Goal: Task Accomplishment & Management: Complete application form

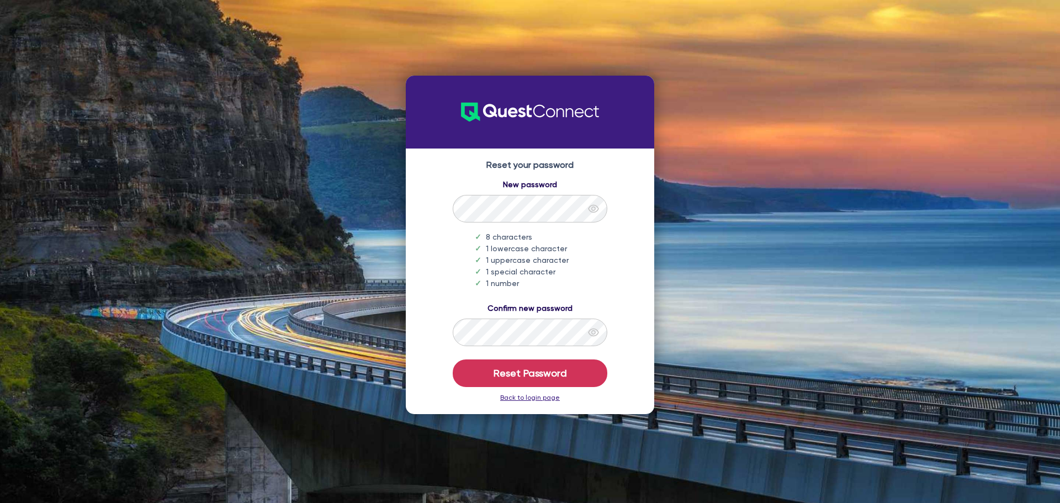
click at [592, 332] on icon "eye" at bounding box center [593, 333] width 10 height 8
drag, startPoint x: 597, startPoint y: 208, endPoint x: 594, endPoint y: 222, distance: 14.6
click at [596, 208] on icon "eye" at bounding box center [593, 208] width 11 height 11
click at [583, 374] on button "Reset Password" at bounding box center [530, 373] width 155 height 28
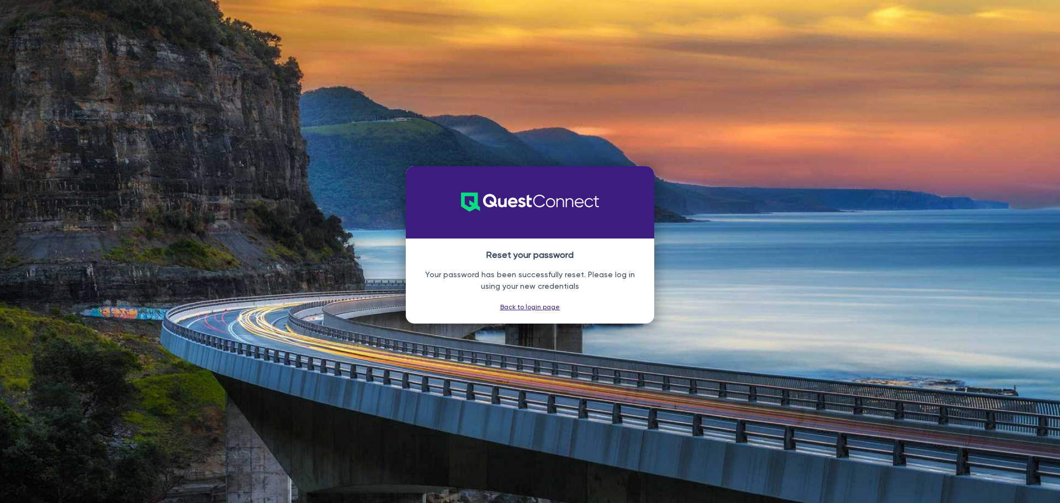
click at [522, 311] on div "Reset your password Your password has been successfully reset. Please log in us…" at bounding box center [530, 281] width 248 height 85
click at [520, 309] on link "Back to login page" at bounding box center [530, 307] width 60 height 8
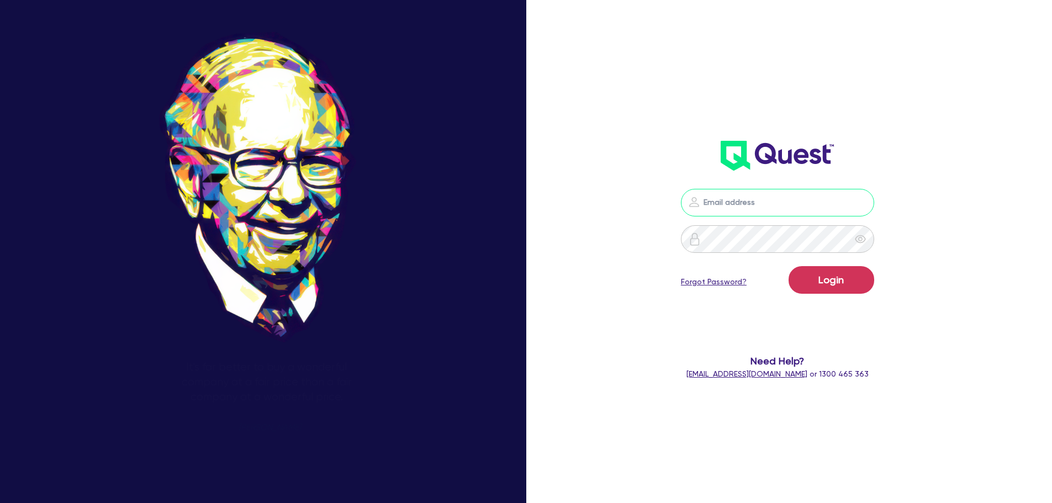
click at [802, 205] on input "email" at bounding box center [777, 203] width 193 height 28
click at [768, 203] on input "email" at bounding box center [777, 203] width 193 height 28
paste input "charley.howell@commercialfinance.com.au"
click at [713, 206] on input "charley.howell@commercialfinance.com.au" at bounding box center [777, 203] width 193 height 28
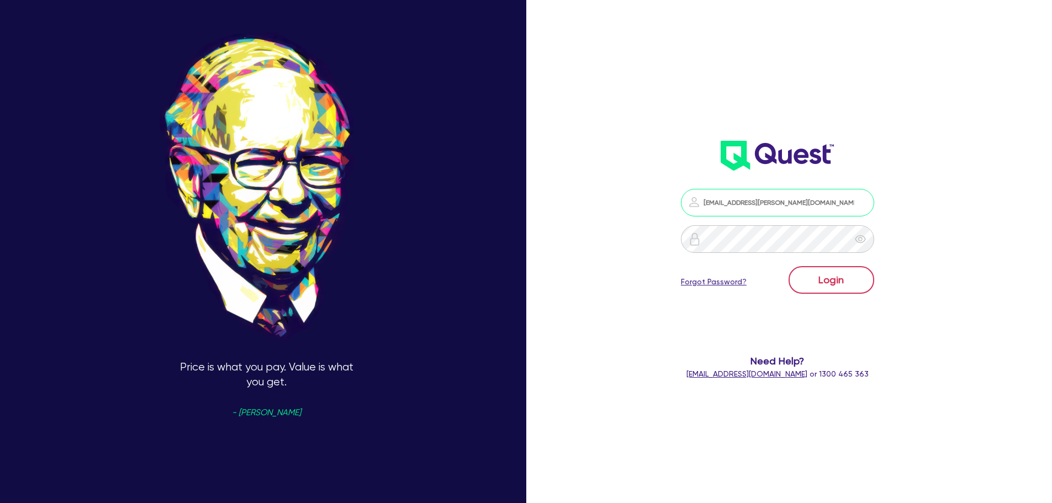
type input "charley.howell@commercialfinance.com.au"
click at [845, 280] on button "Login" at bounding box center [832, 280] width 86 height 28
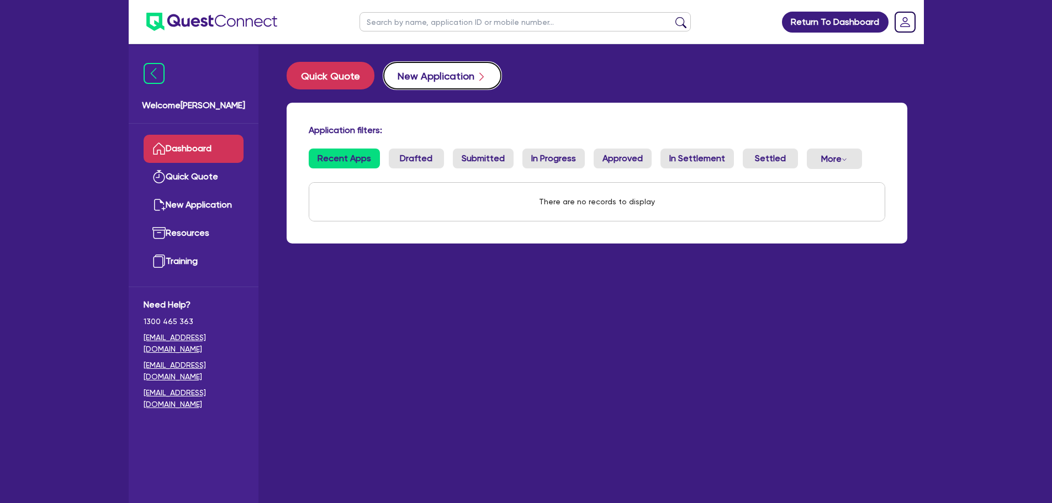
click at [428, 80] on button "New Application" at bounding box center [442, 76] width 118 height 28
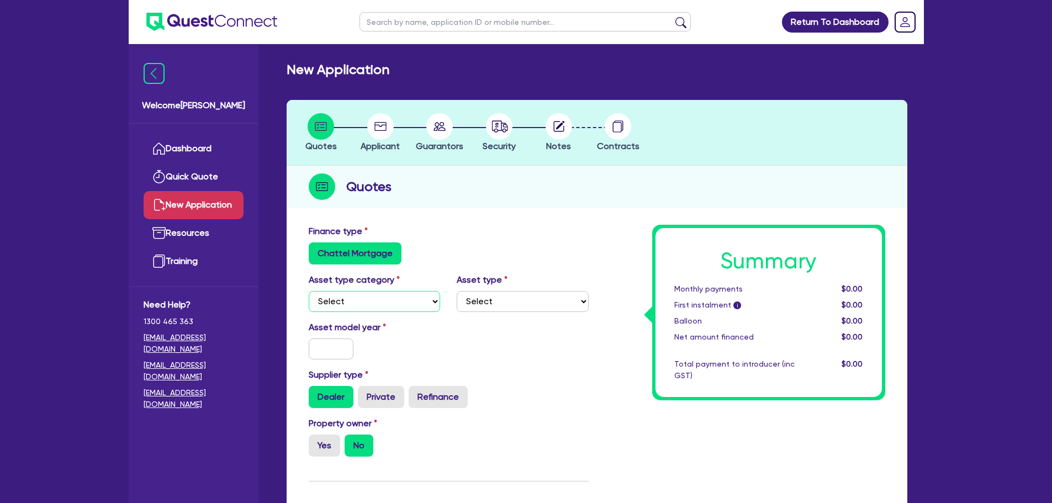
click at [376, 306] on select "Select Cars and light trucks Primary assets Secondary assets Tertiary assets" at bounding box center [375, 301] width 132 height 21
select select "CARS_AND_LIGHT_TRUCKS"
click at [309, 291] on select "Select Cars and light trucks Primary assets Secondary assets Tertiary assets" at bounding box center [375, 301] width 132 height 21
click at [520, 293] on select "Select Passenger vehicles Vans and utes Light trucks up to 4.5 tonne" at bounding box center [523, 301] width 132 height 21
select select "PASSENGER_VEHICLES"
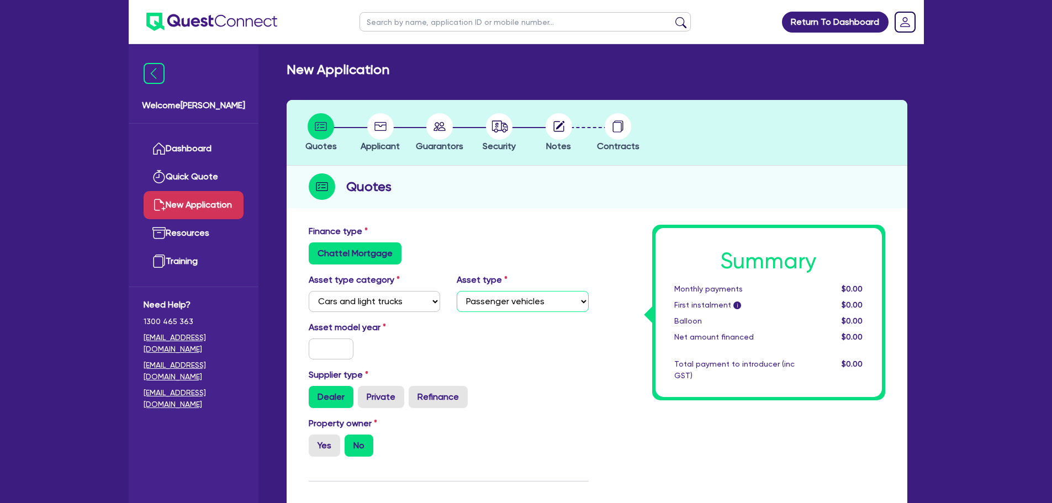
click at [457, 291] on select "Select Passenger vehicles Vans and utes Light trucks up to 4.5 tonne" at bounding box center [523, 301] width 132 height 21
click at [327, 352] on input "text" at bounding box center [331, 348] width 45 height 21
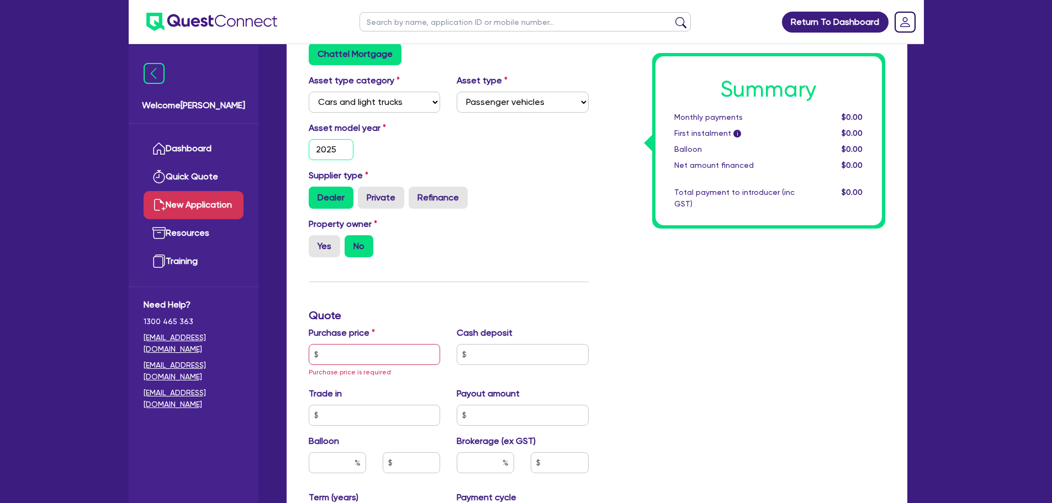
scroll to position [221, 0]
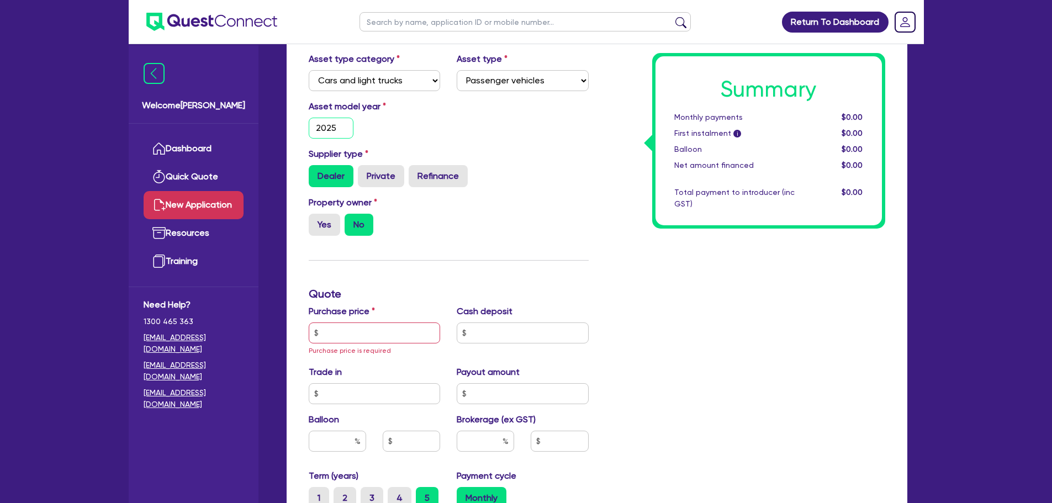
type input "2025"
click at [366, 332] on input "text" at bounding box center [375, 332] width 132 height 21
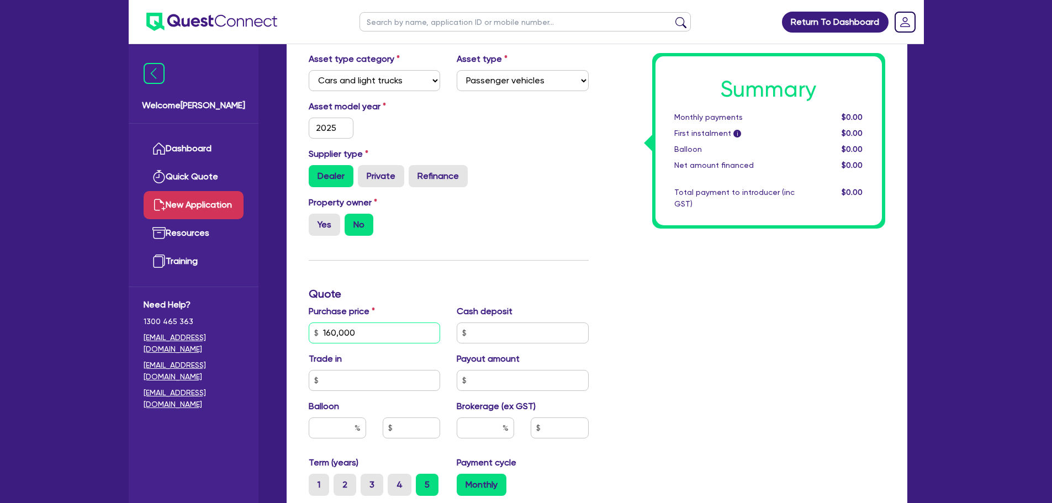
type input "160,000"
click at [493, 335] on input "text" at bounding box center [523, 332] width 132 height 21
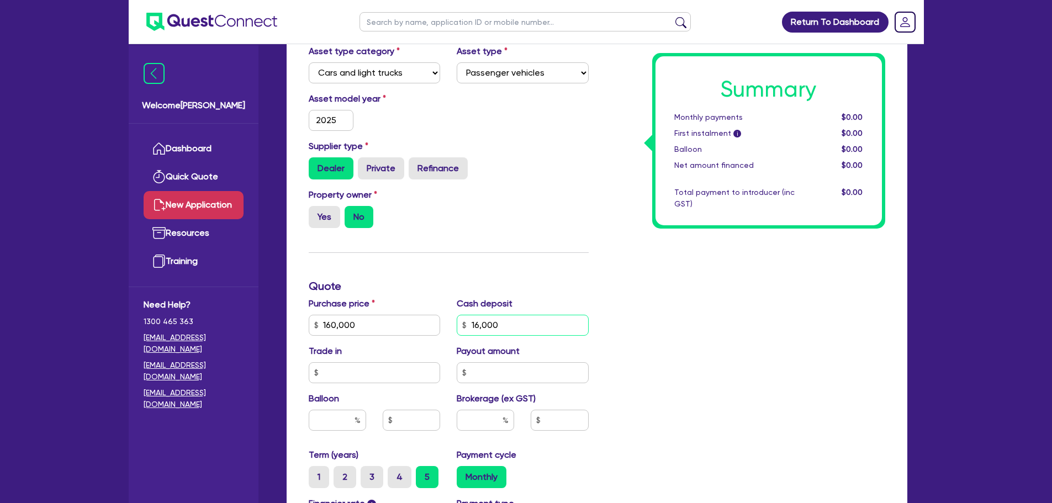
scroll to position [331, 0]
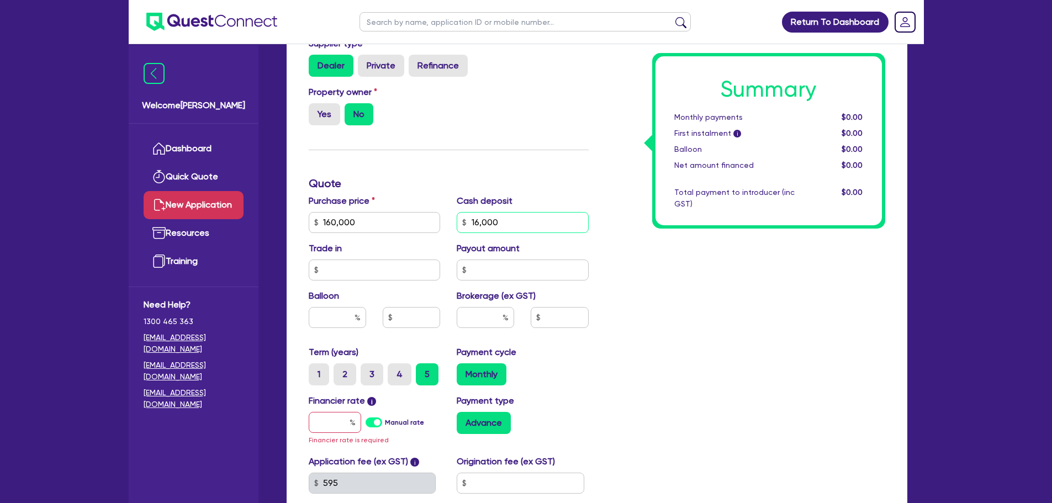
type input "16,000"
click at [325, 322] on input "text" at bounding box center [337, 317] width 57 height 21
click at [495, 313] on input "text" at bounding box center [485, 317] width 57 height 21
type input "9"
click at [573, 323] on input "text" at bounding box center [559, 317] width 57 height 21
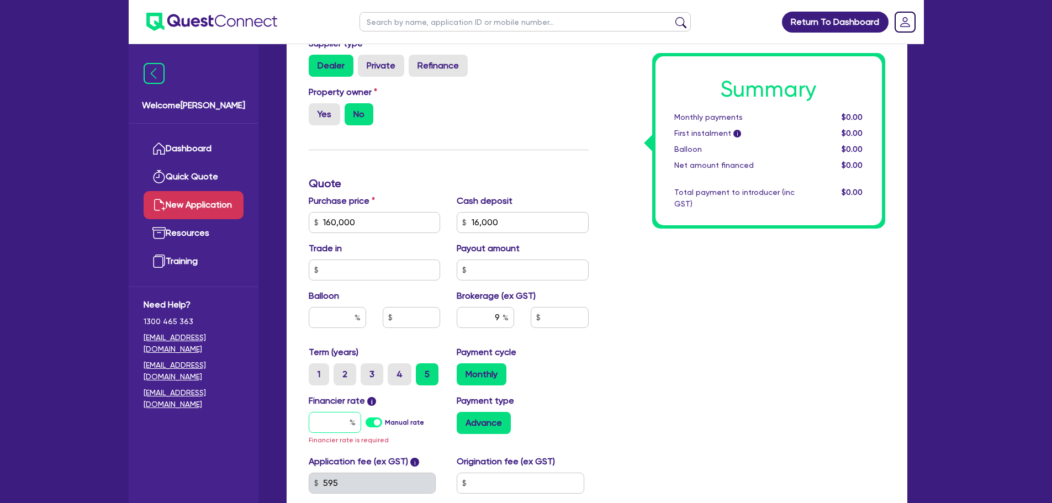
click at [319, 415] on input "text" at bounding box center [335, 422] width 52 height 21
click at [385, 424] on label "Manual rate" at bounding box center [404, 422] width 39 height 10
click at [0, 0] on input "Manual rate" at bounding box center [0, 0] width 0 height 0
type input "12,960"
type input "17"
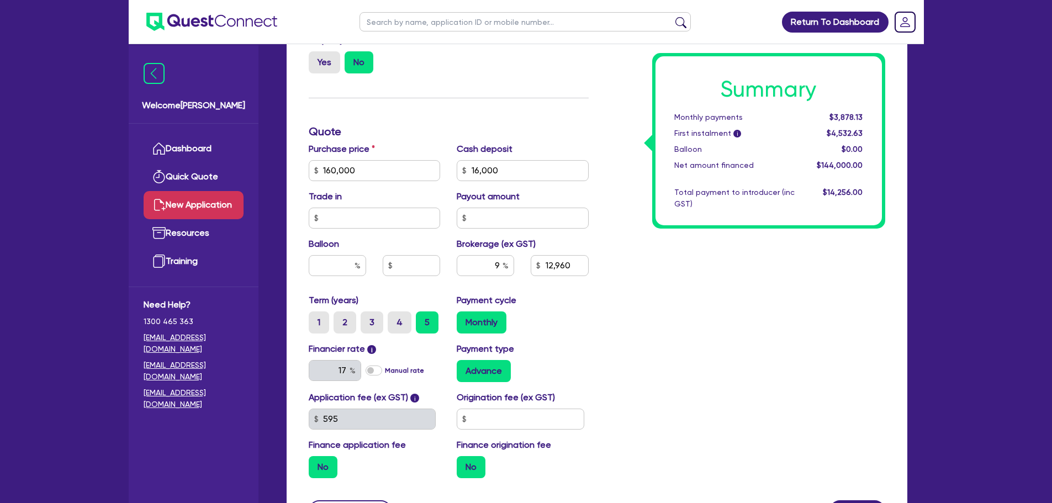
scroll to position [491, 0]
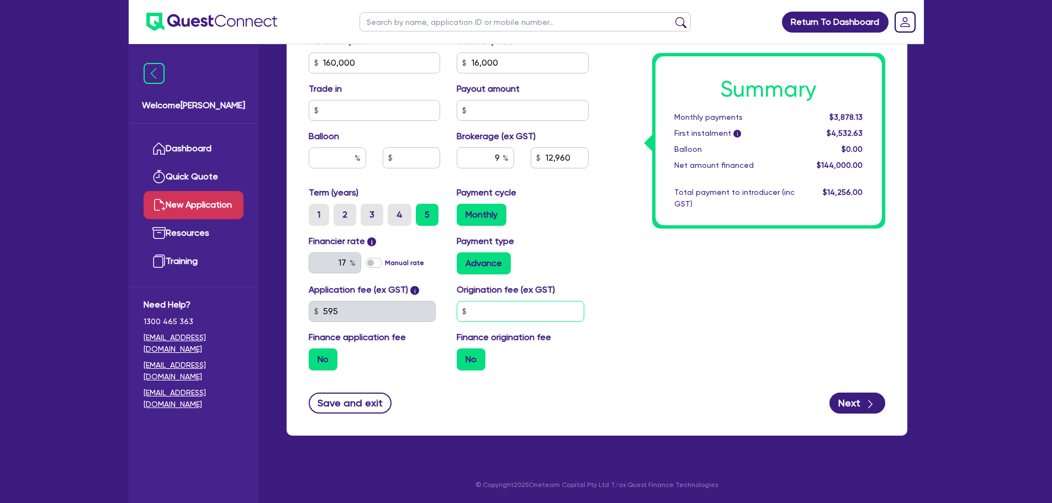
click at [502, 308] on input "text" at bounding box center [521, 311] width 128 height 21
type input "1,400"
type input "12,960"
drag, startPoint x: 490, startPoint y: 155, endPoint x: 550, endPoint y: 155, distance: 60.2
click at [550, 155] on div "9 12,960" at bounding box center [522, 162] width 149 height 30
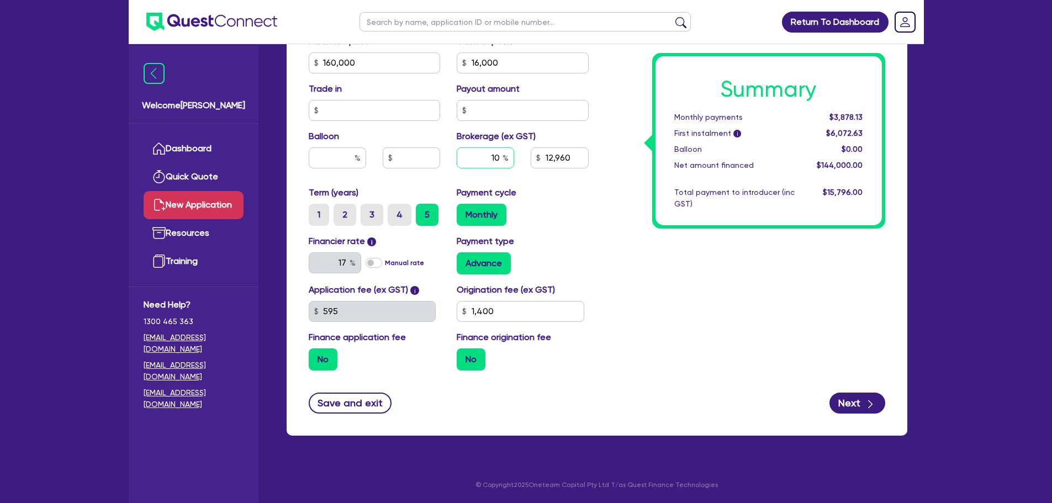
type input "10"
type input "14,400"
click at [729, 289] on div "Summary Monthly payments $3,878.13 First instalment i $6,072.63 Balloon $0.00 N…" at bounding box center [745, 56] width 297 height 645
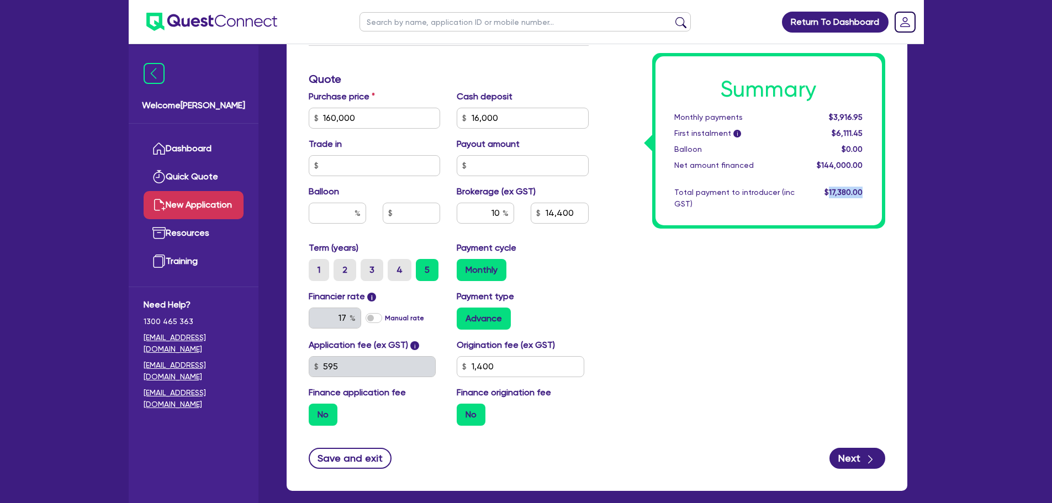
drag, startPoint x: 829, startPoint y: 193, endPoint x: 907, endPoint y: 194, distance: 77.3
click at [907, 194] on div "Finance type Chattel Mortgage Asset type category Select Cars and light trucks …" at bounding box center [597, 137] width 621 height 707
click at [679, 400] on div "Summary Monthly payments $3,916.95 First instalment i $6,111.45 Balloon $0.00 N…" at bounding box center [745, 111] width 297 height 645
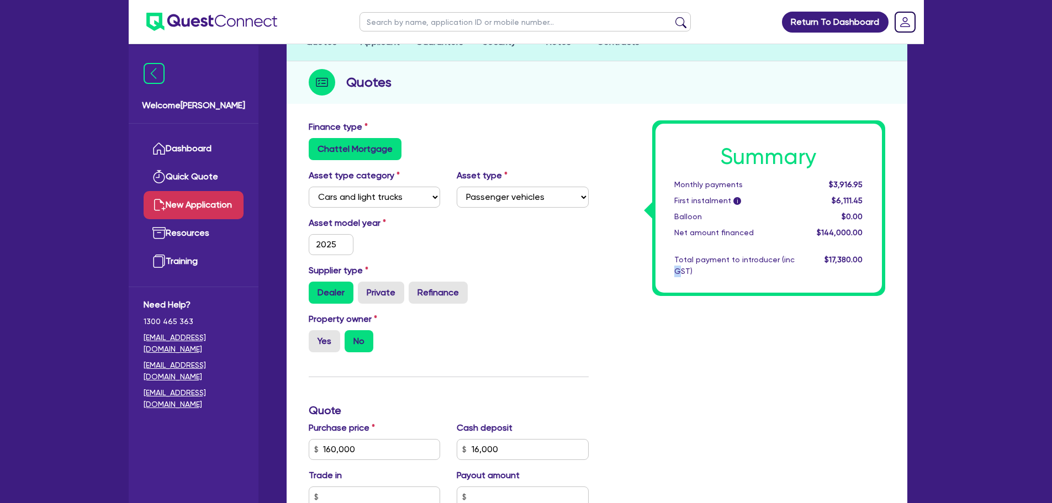
scroll to position [325, 0]
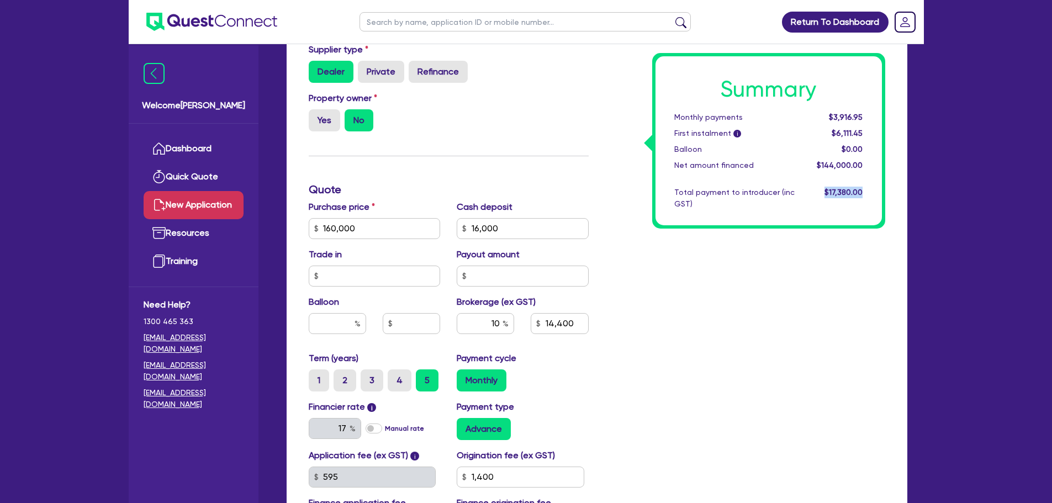
drag, startPoint x: 822, startPoint y: 189, endPoint x: 892, endPoint y: 190, distance: 70.1
click at [892, 190] on div "Summary Monthly payments $3,916.95 First instalment i $6,111.45 Balloon $0.00 N…" at bounding box center [745, 222] width 297 height 645
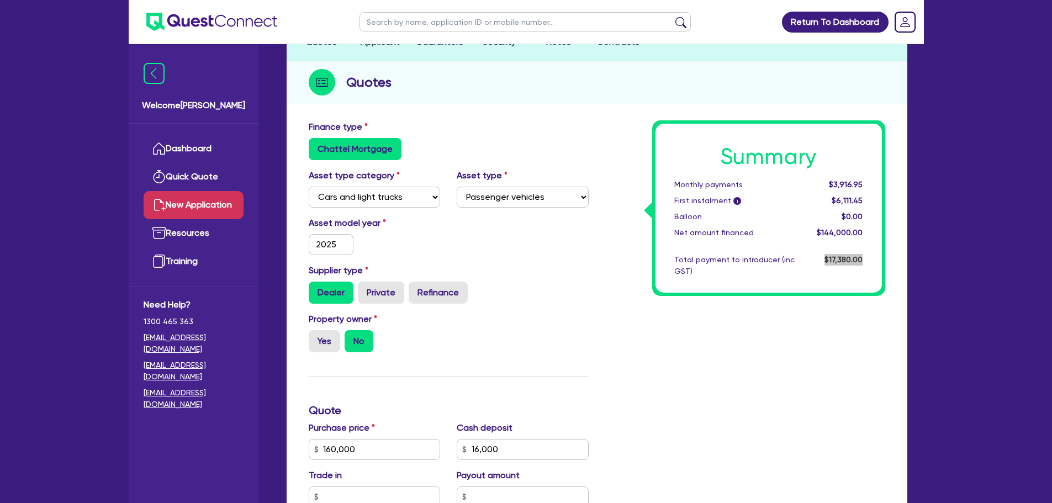
scroll to position [215, 0]
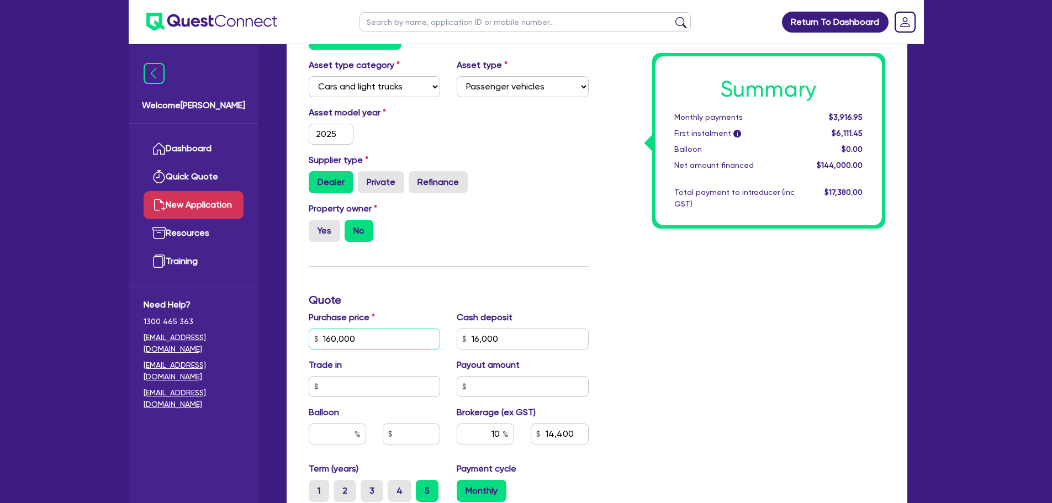
drag, startPoint x: 397, startPoint y: 337, endPoint x: 518, endPoint y: 502, distance: 205.1
click at [514, 330] on div "Purchase price 160,000 Cash deposit 16,000 Trade in Payout amount Balloon Broke…" at bounding box center [448, 386] width 297 height 151
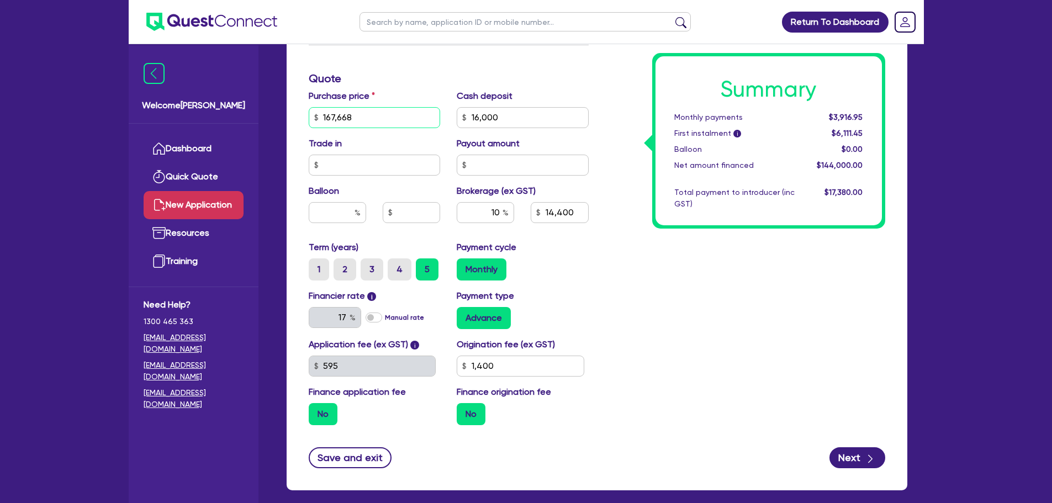
scroll to position [436, 0]
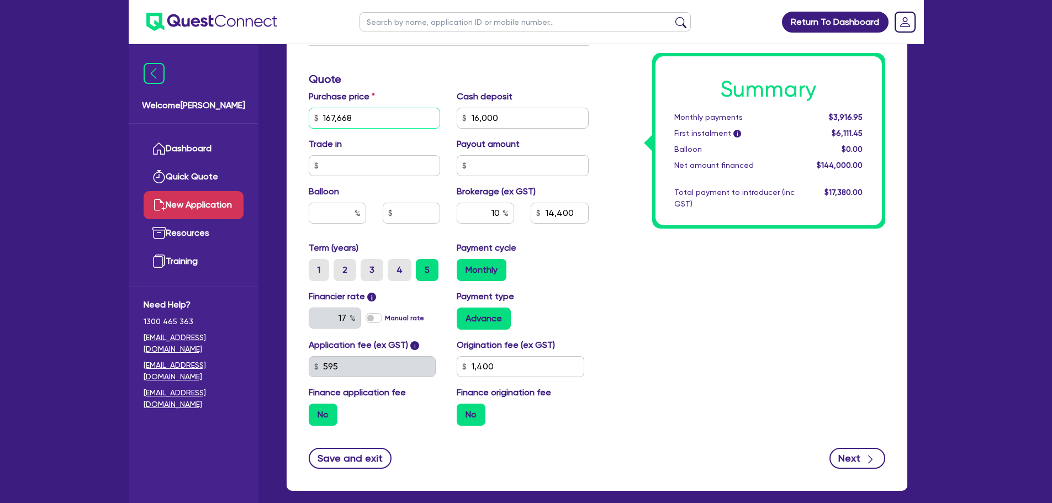
type input "167,668"
click at [856, 458] on button "Next" at bounding box center [857, 458] width 56 height 21
type input "15,166.8"
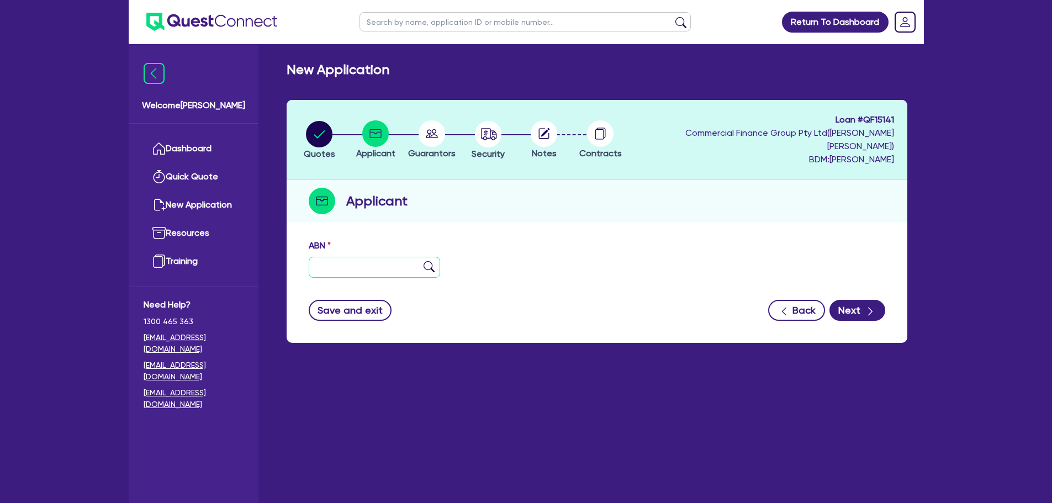
drag, startPoint x: 356, startPoint y: 260, endPoint x: 3, endPoint y: 200, distance: 357.8
click at [338, 257] on input "text" at bounding box center [375, 267] width 132 height 21
click at [363, 260] on input "text" at bounding box center [375, 267] width 132 height 21
paste input "73 648 258 511"
type input "73 648 258 511"
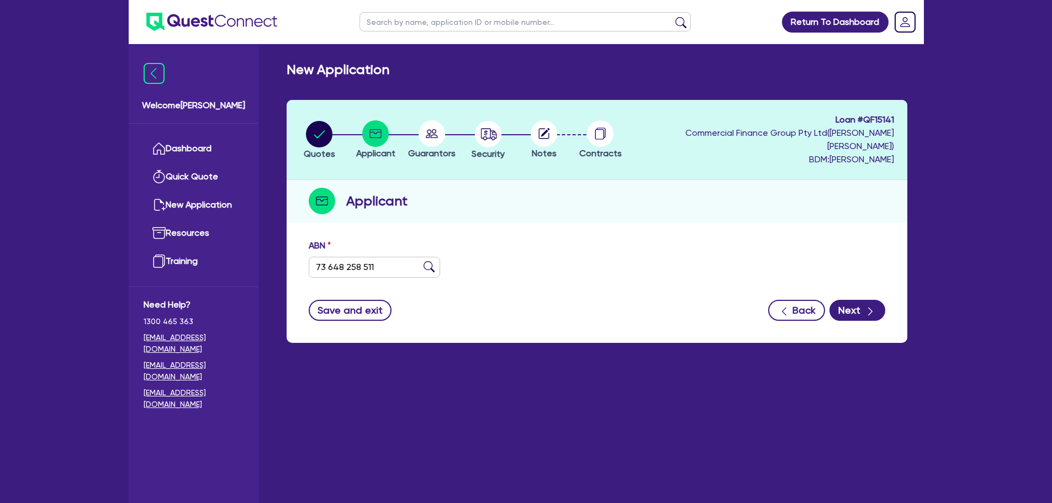
click at [426, 261] on img at bounding box center [429, 266] width 11 height 11
type input "DISABILITY CHOICE MATTER PTY LTD"
select select "COMPANY"
type input "[DATE]"
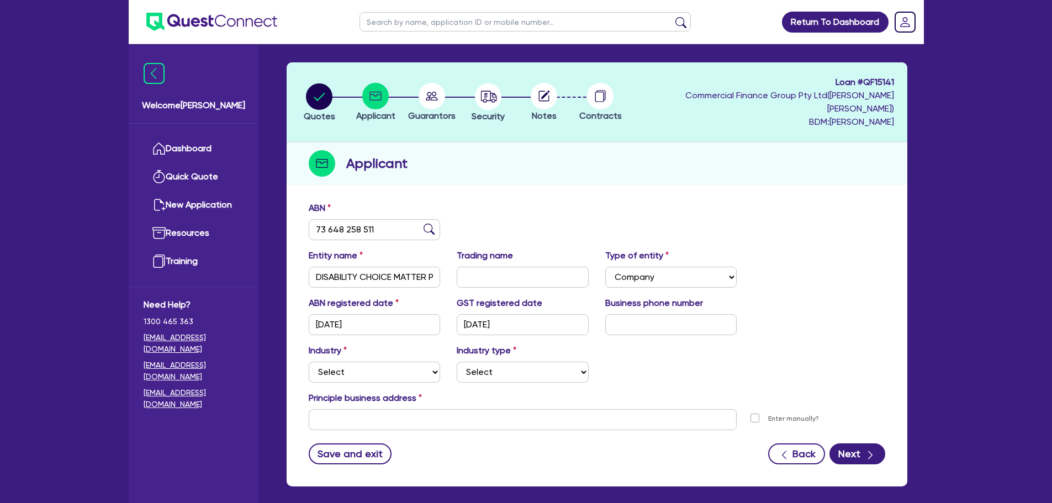
scroll to position [55, 0]
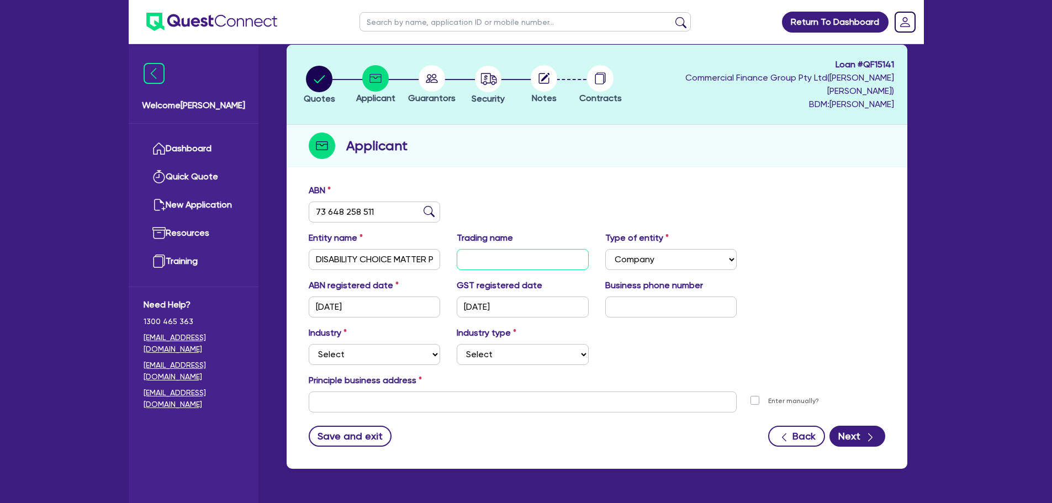
click at [509, 249] on input "text" at bounding box center [523, 259] width 132 height 21
click at [375, 391] on input "text" at bounding box center [523, 401] width 428 height 21
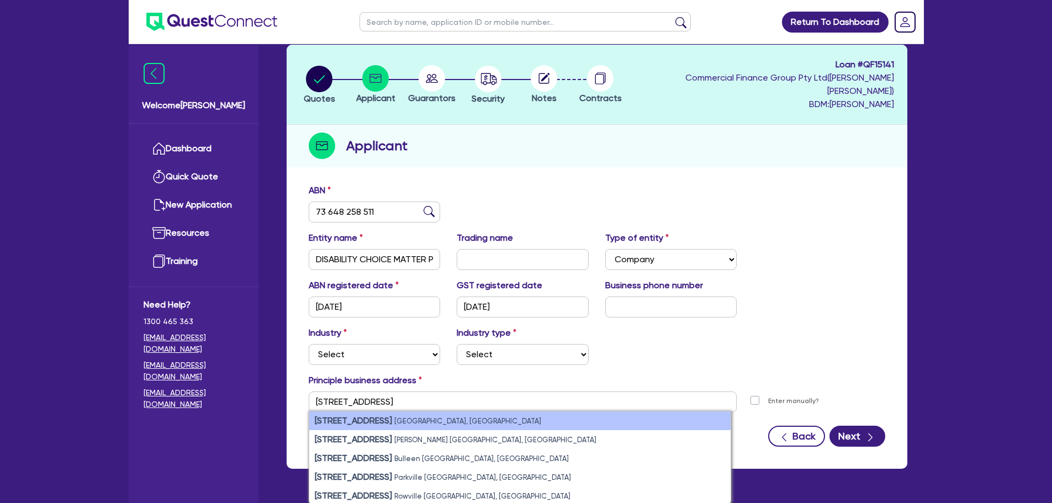
click at [571, 415] on li "unit 9/42 Barak Road Port Melbourne VIC, Australia" at bounding box center [519, 420] width 421 height 19
type input "[STREET_ADDRESS][PERSON_NAME]"
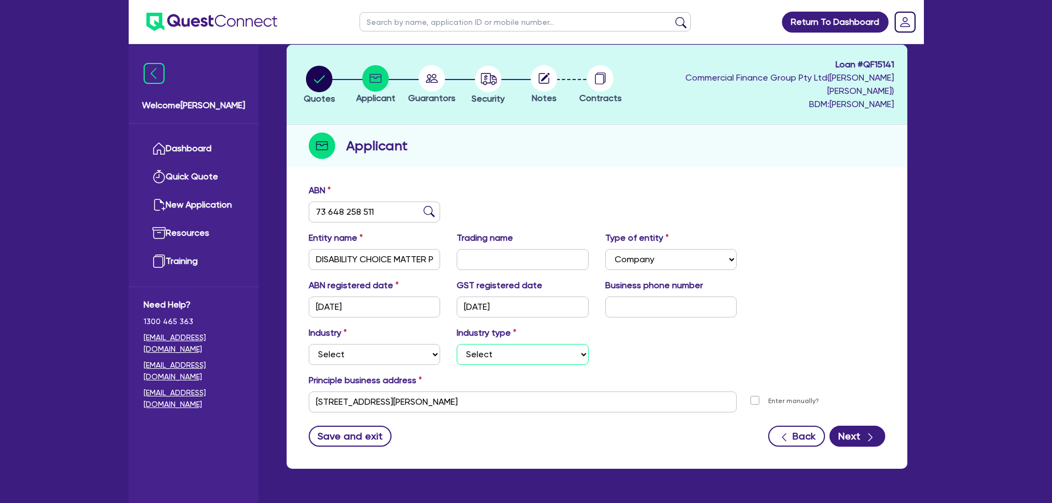
click at [569, 344] on select "Select" at bounding box center [523, 354] width 132 height 21
click at [516, 344] on select "Select" at bounding box center [523, 354] width 132 height 21
click at [389, 344] on select "Select Accomodation & Food Services Administrative & Support Services Agricultu…" at bounding box center [375, 354] width 132 height 21
click at [309, 344] on select "Select Accomodation & Food Services Administrative & Support Services Agricultu…" at bounding box center [375, 354] width 132 height 21
click at [551, 344] on select "Select Employment Services Administrative Services Domestic & Commercial Cleani…" at bounding box center [523, 354] width 132 height 21
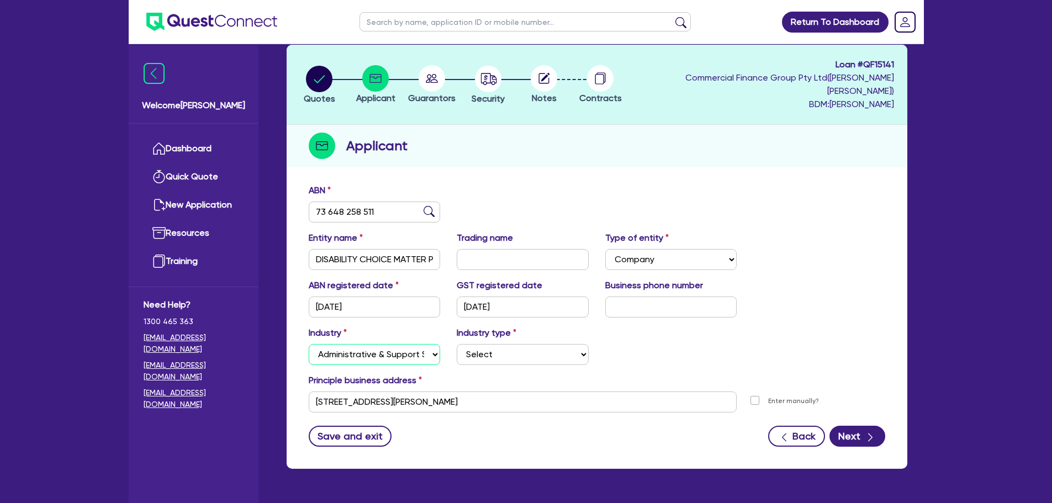
click at [405, 344] on select "Select Accomodation & Food Services Administrative & Support Services Agricultu…" at bounding box center [375, 354] width 132 height 21
click at [309, 344] on select "Select Accomodation & Food Services Administrative & Support Services Agricultu…" at bounding box center [375, 354] width 132 height 21
click at [539, 344] on select "Select Scientists Accountants Advertising & Marketing Specialists Lawyers & Sol…" at bounding box center [523, 354] width 132 height 21
click at [403, 344] on select "Select Accomodation & Food Services Administrative & Support Services Agricultu…" at bounding box center [375, 354] width 132 height 21
select select "ADMINISTRATIVE_SUPPORT"
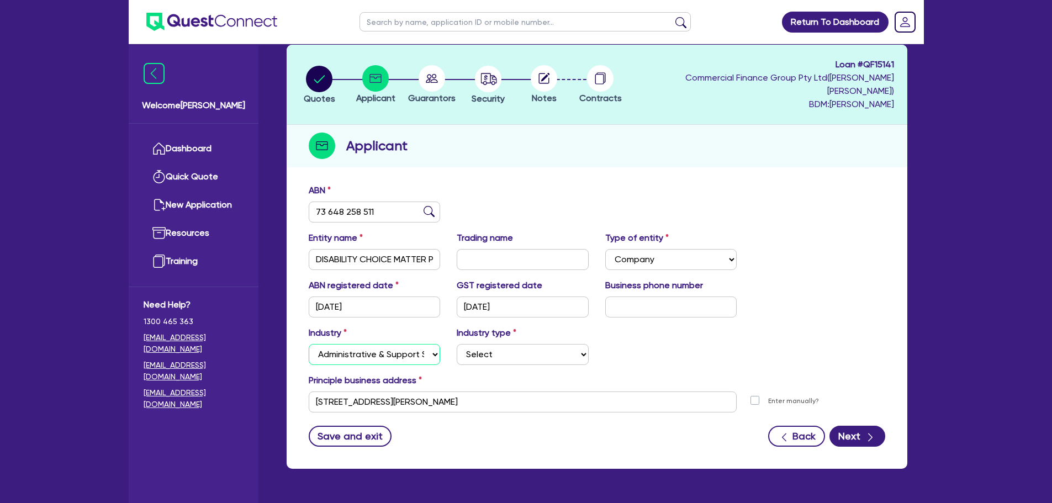
click at [309, 344] on select "Select Accomodation & Food Services Administrative & Support Services Agricultu…" at bounding box center [375, 354] width 132 height 21
click at [516, 344] on select "Select Employment Services Administrative Services Domestic & Commercial Cleani…" at bounding box center [523, 354] width 132 height 21
select select "ADMINISTRATIVE"
click at [457, 344] on select "Select Employment Services Administrative Services Domestic & Commercial Cleani…" at bounding box center [523, 354] width 132 height 21
click at [874, 432] on icon "button" at bounding box center [870, 437] width 11 height 11
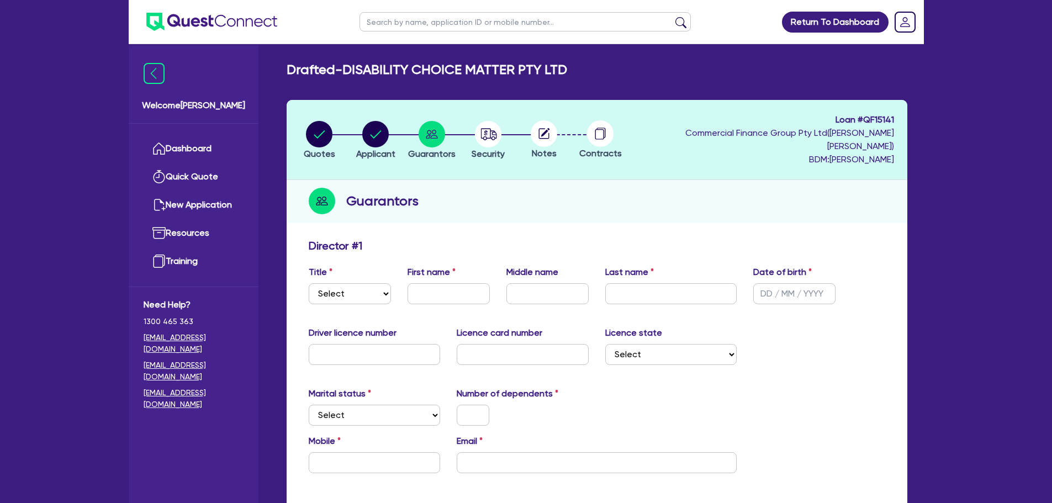
click at [446, 292] on div "Title Select Mr Mrs Ms Miss Dr First name Middle name Last name Date of birth" at bounding box center [596, 289] width 593 height 47
click at [443, 285] on input "text" at bounding box center [449, 293] width 82 height 21
click at [450, 283] on input "text" at bounding box center [449, 293] width 82 height 21
click at [443, 284] on input "Emmanel" at bounding box center [449, 293] width 82 height 21
type input "[PERSON_NAME]"
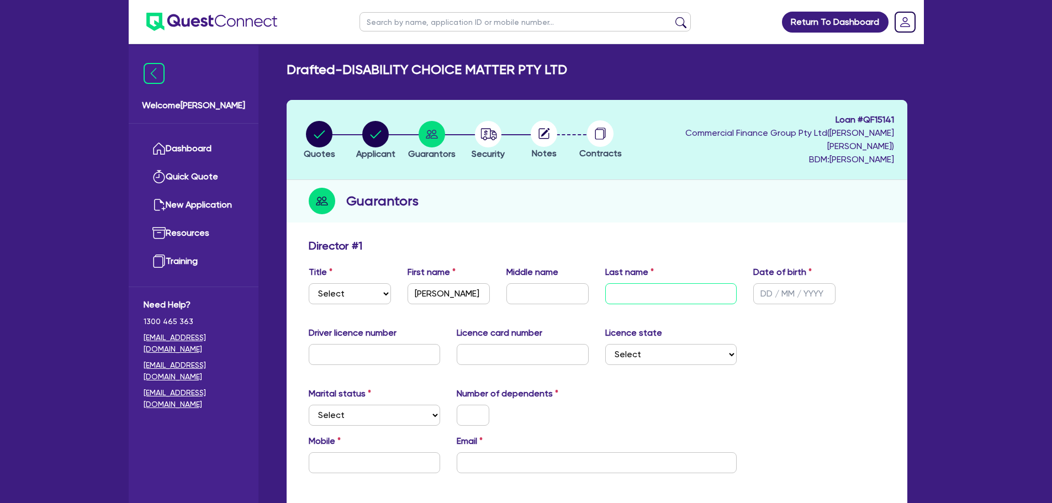
click at [631, 283] on input "text" at bounding box center [671, 293] width 132 height 21
type input "[PERSON_NAME]"
click at [824, 293] on div "Title Select Mr Mrs Ms Miss Dr First name Emmanuel Middle name Last name DAHN D…" at bounding box center [596, 289] width 593 height 47
drag, startPoint x: 816, startPoint y: 278, endPoint x: 749, endPoint y: 287, distance: 67.4
click at [749, 287] on div "Date of birth" at bounding box center [794, 285] width 99 height 39
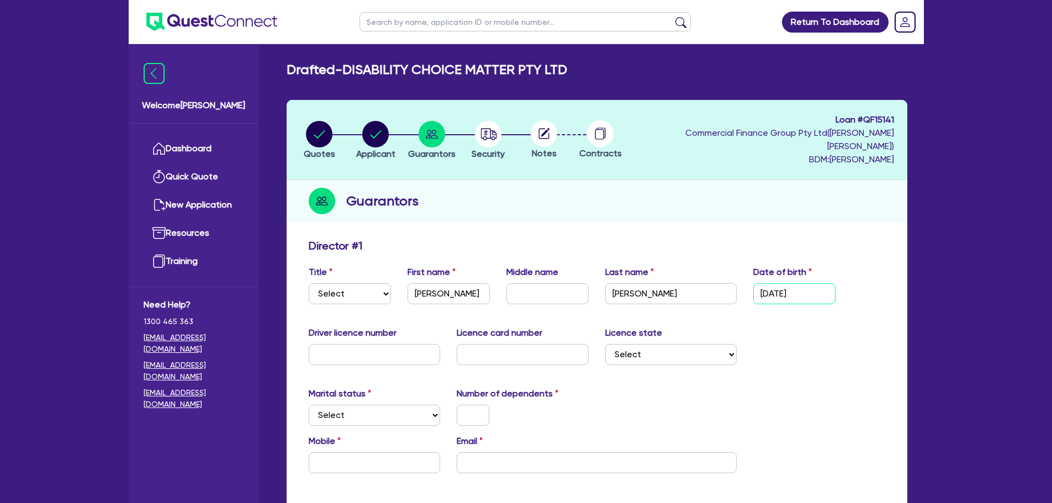
type input "[DATE]"
click at [409, 344] on input "text" at bounding box center [375, 354] width 132 height 21
type input "039511058"
click at [534, 344] on input "text" at bounding box center [523, 354] width 132 height 21
type input "04011982"
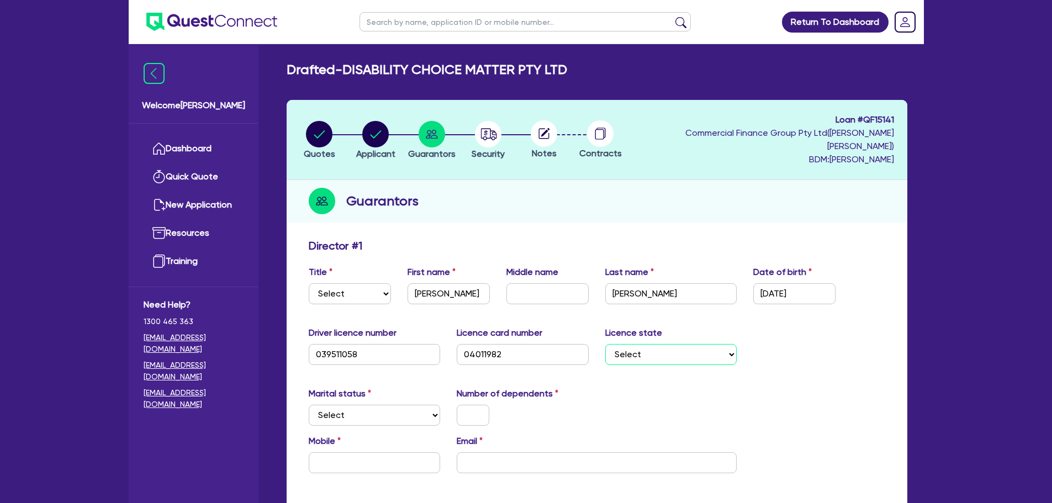
click at [690, 344] on select "Select NSW VIC QLD TAS ACT SA NT WA" at bounding box center [671, 354] width 132 height 21
select select "VIC"
click at [605, 344] on select "Select NSW VIC QLD TAS ACT SA NT WA" at bounding box center [671, 354] width 132 height 21
click at [354, 405] on select "Select Single Married De Facto / Partner" at bounding box center [375, 415] width 132 height 21
select select "SINGLE"
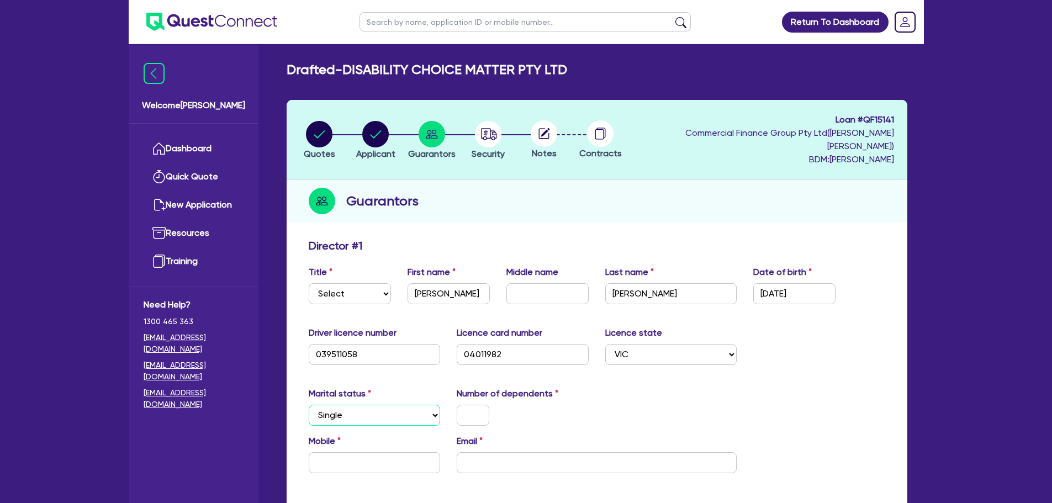
click at [309, 405] on select "Select Single Married De Facto / Partner" at bounding box center [375, 415] width 132 height 21
click at [483, 405] on input "text" at bounding box center [473, 415] width 33 height 21
click at [391, 463] on div "Mobile Email" at bounding box center [596, 458] width 593 height 47
click at [380, 458] on input "text" at bounding box center [375, 462] width 132 height 21
click at [361, 452] on input "text" at bounding box center [375, 462] width 132 height 21
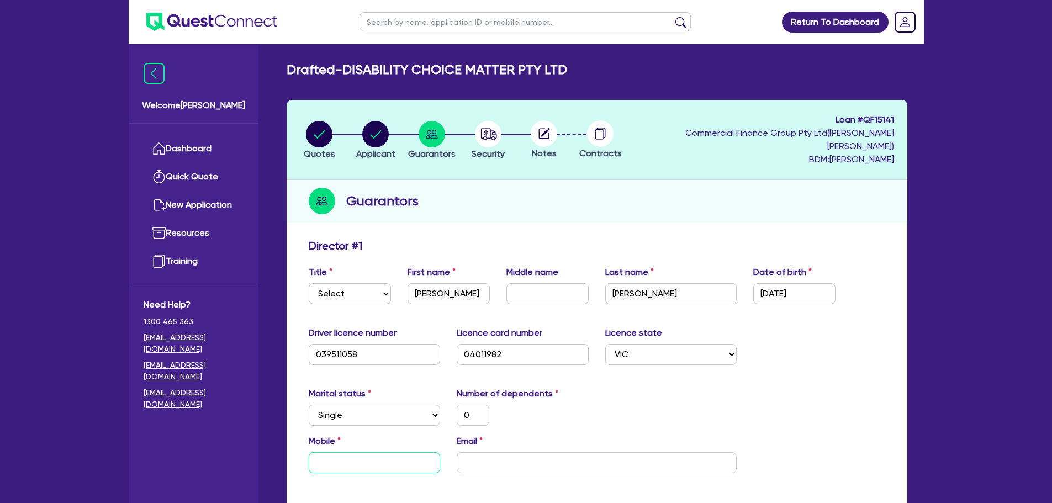
paste input "0423 332 24"
type input "0"
type input "0423 332 24"
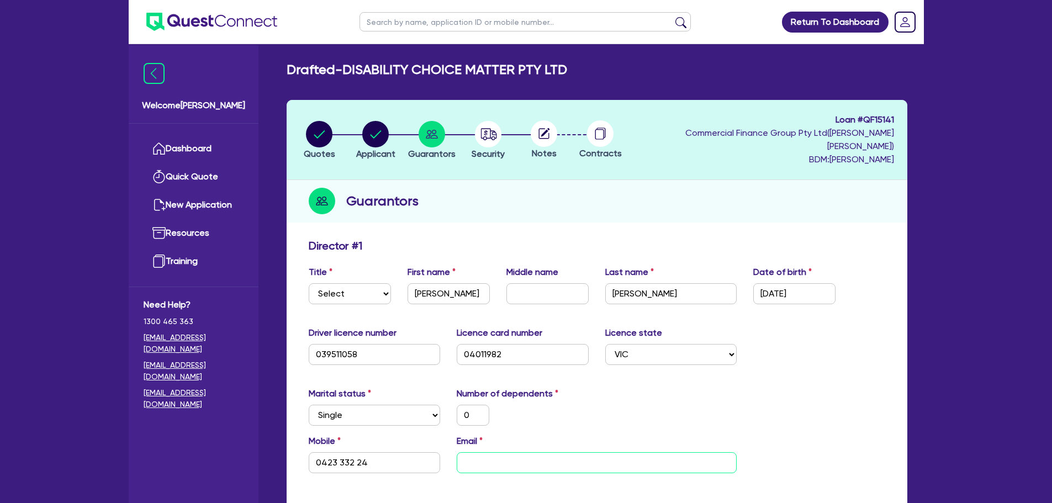
click at [484, 452] on input "email" at bounding box center [597, 462] width 280 height 21
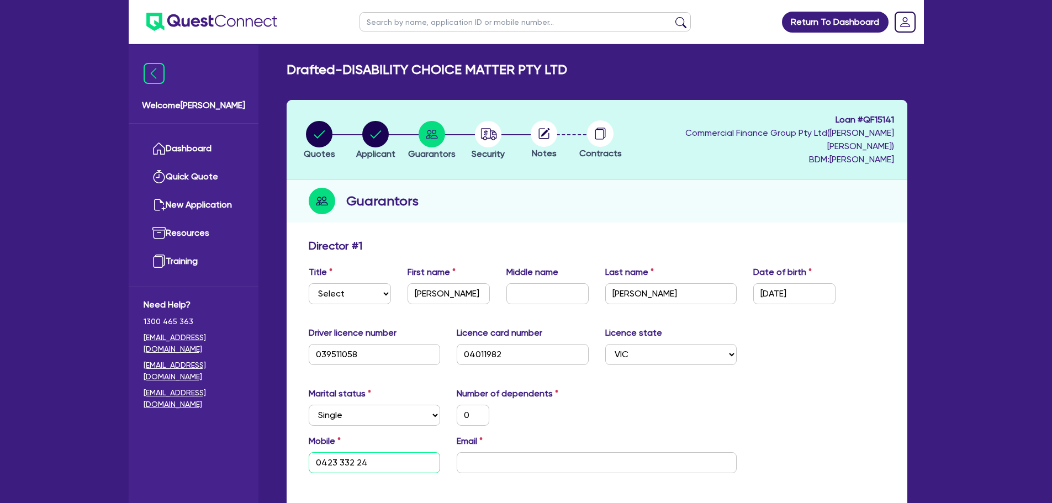
drag, startPoint x: 384, startPoint y: 446, endPoint x: 298, endPoint y: 432, distance: 86.6
type input "0"
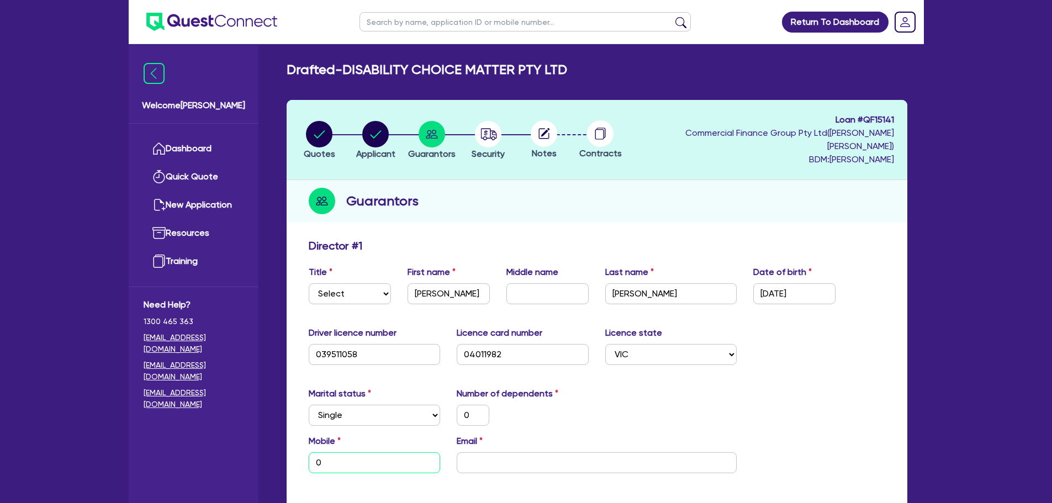
type input "0"
type input "04"
type input "0"
type input "042"
type input "0"
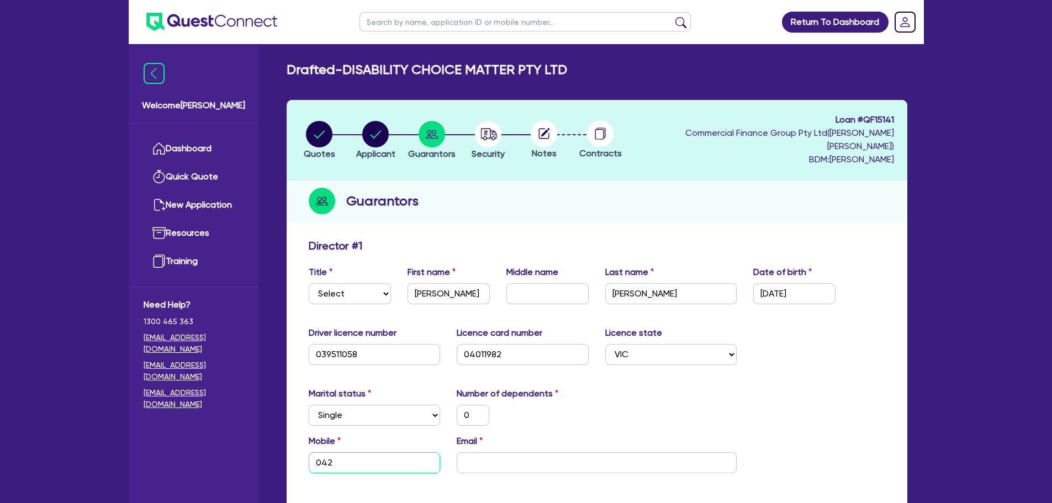
type input "0423"
type input "0"
type input "0423 3"
type input "0"
type input "0423 33"
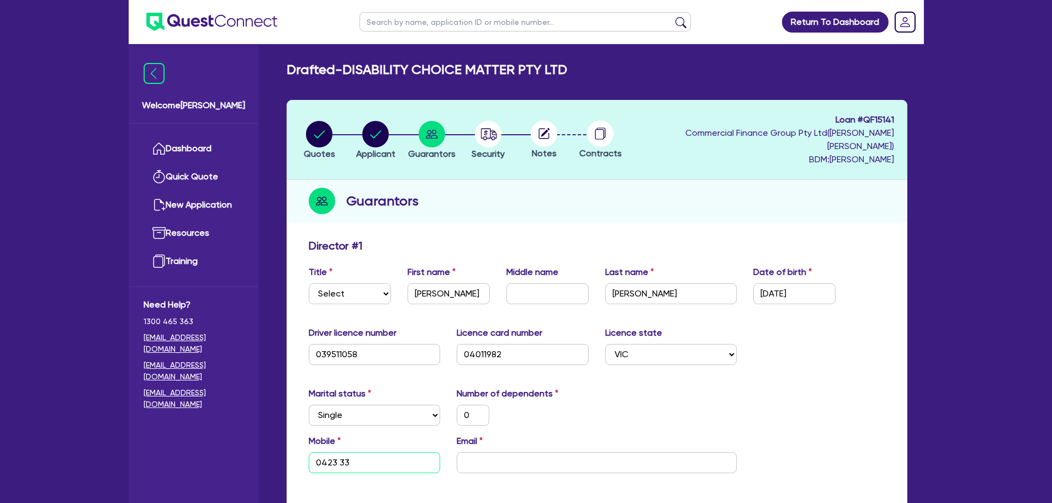
type input "0"
type input "0423 332"
type input "0"
type input "0423 332 2"
type input "0"
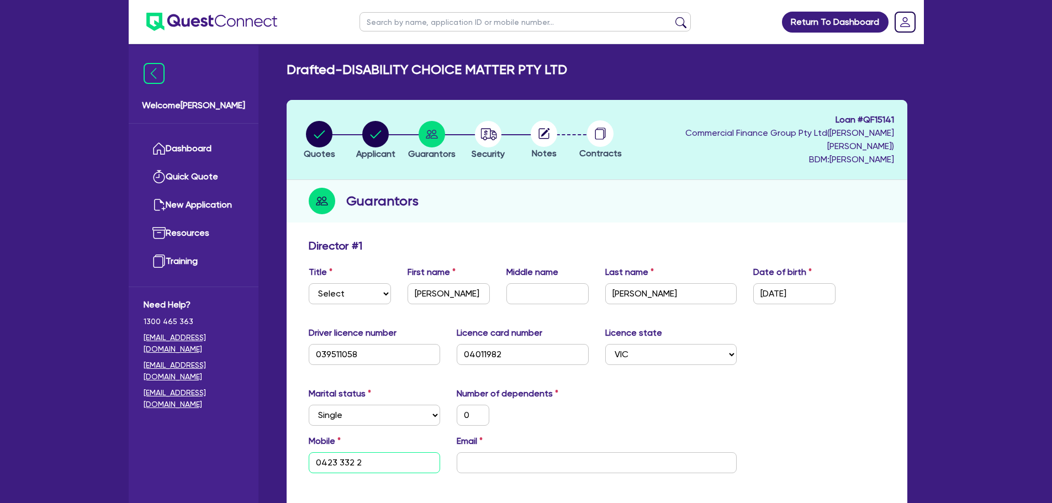
type input "0423 332 24"
type input "0"
type input "0423 332 248"
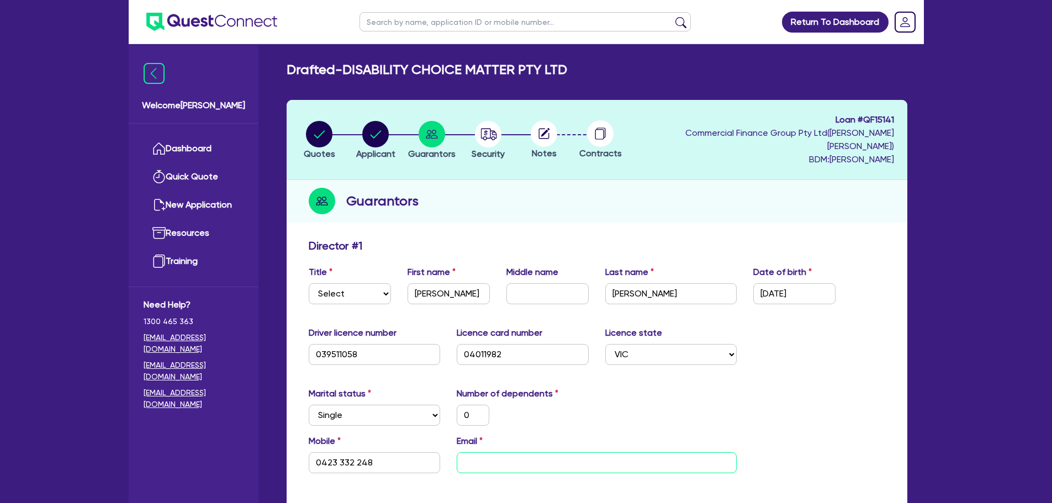
click at [525, 452] on input "email" at bounding box center [597, 462] width 280 height 21
click at [496, 452] on input "email" at bounding box center [597, 462] width 280 height 21
paste input "[EMAIL_ADDRESS][DOMAIN_NAME]"
type input "0"
type input "0423 332 248"
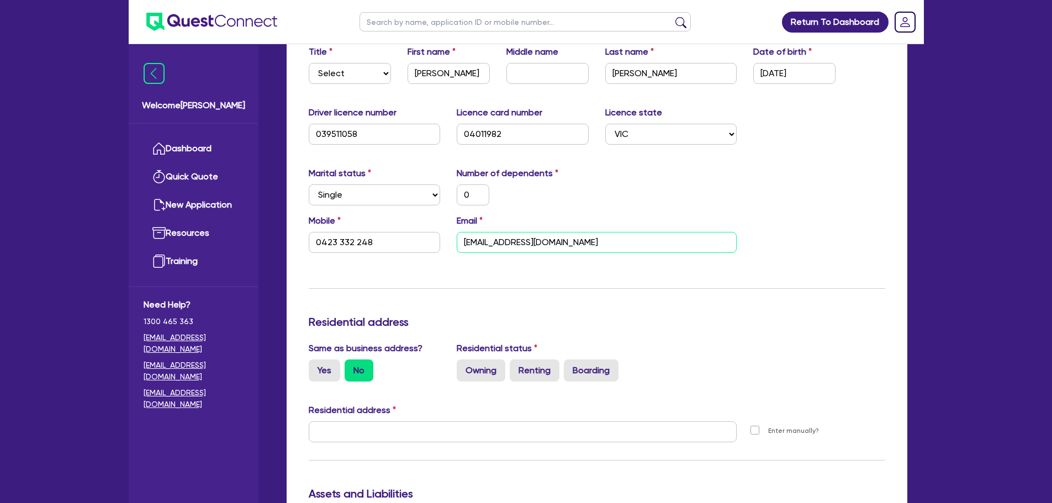
scroll to position [221, 0]
type input "[EMAIL_ADDRESS][DOMAIN_NAME]"
click at [541, 359] on label "Renting" at bounding box center [535, 370] width 50 height 22
click at [517, 359] on input "Renting" at bounding box center [513, 362] width 7 height 7
radio input "true"
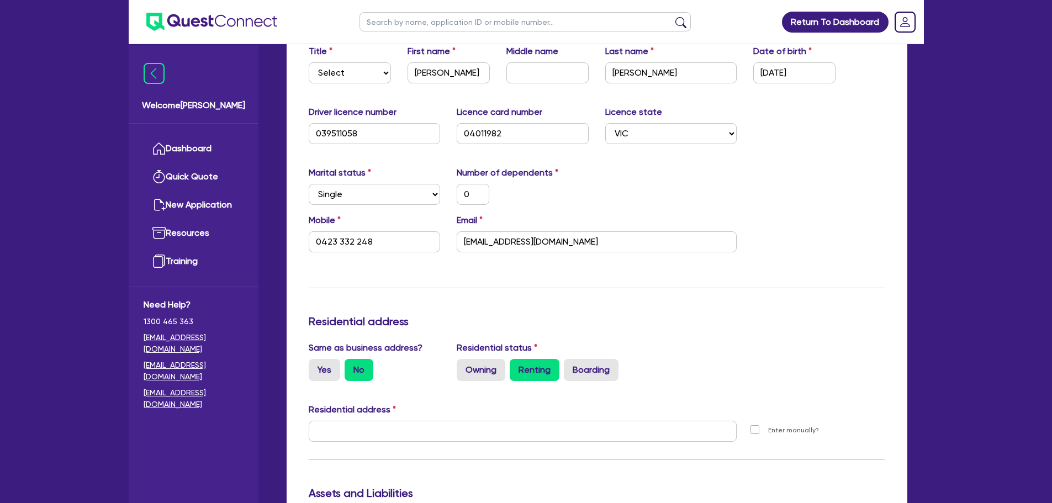
type input "0"
type input "0423 332 248"
click at [379, 421] on input "text" at bounding box center [523, 431] width 428 height 21
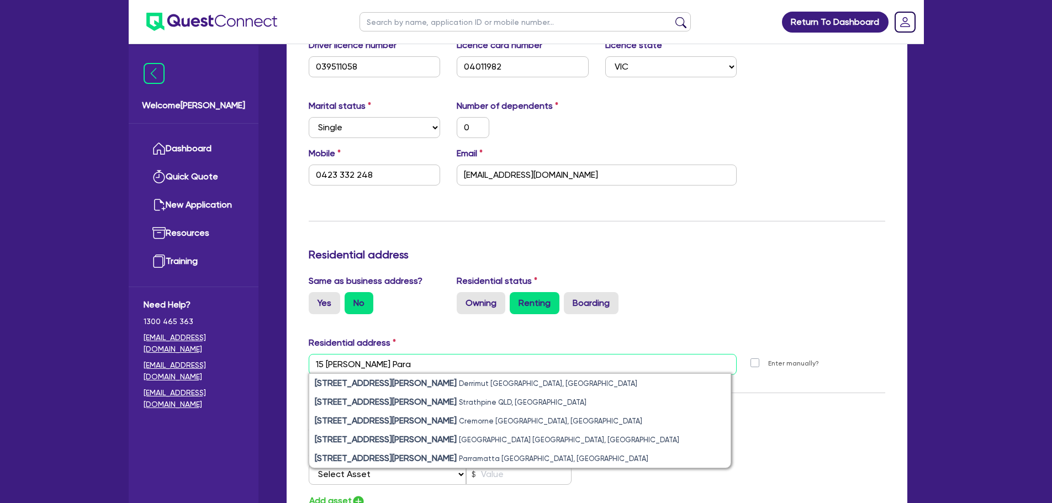
scroll to position [387, 0]
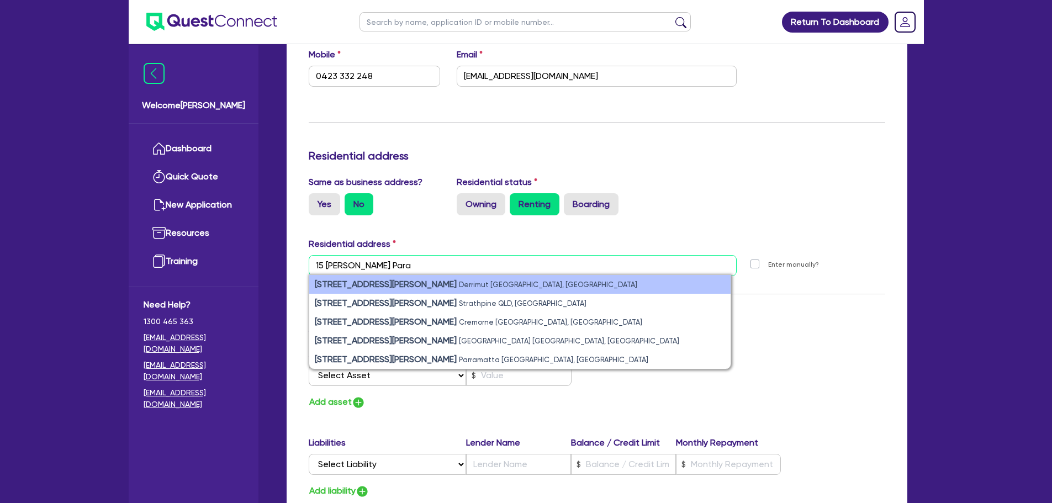
type input "15 palmer Para"
click at [481, 275] on li "15 Palmer Parade Derrimut VIC, Australia" at bounding box center [519, 284] width 421 height 19
type input "0"
type input "0423 332 248"
type input "[STREET_ADDRESS][PERSON_NAME]"
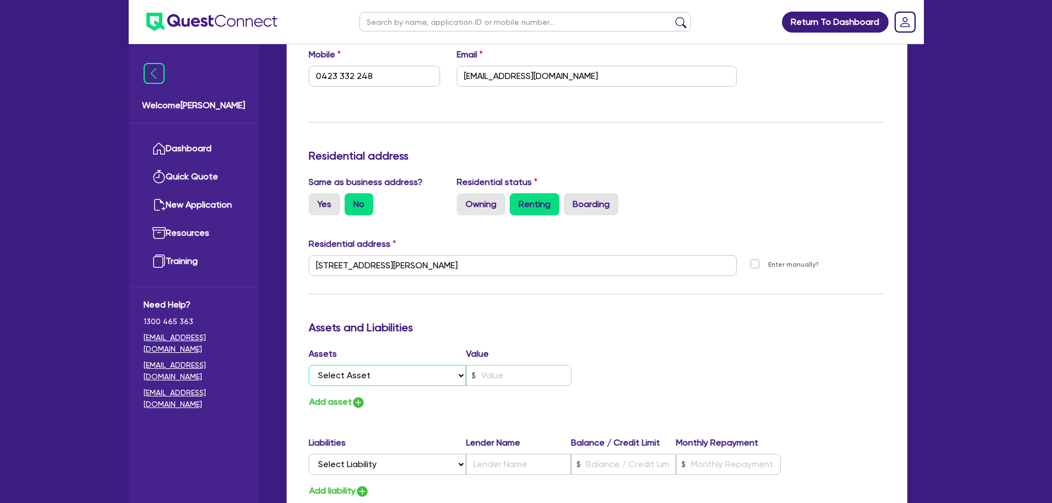
drag, startPoint x: 422, startPoint y: 360, endPoint x: 416, endPoint y: 353, distance: 9.0
click at [422, 365] on select "Select Asset Cash Property Investment property Vehicle Truck Trailer Equipment …" at bounding box center [388, 375] width 158 height 21
click at [638, 257] on input "[STREET_ADDRESS][PERSON_NAME]" at bounding box center [523, 265] width 428 height 21
click at [347, 365] on select "Select Asset Cash Property Investment property Vehicle Truck Trailer Equipment …" at bounding box center [388, 375] width 158 height 21
select select "CASH"
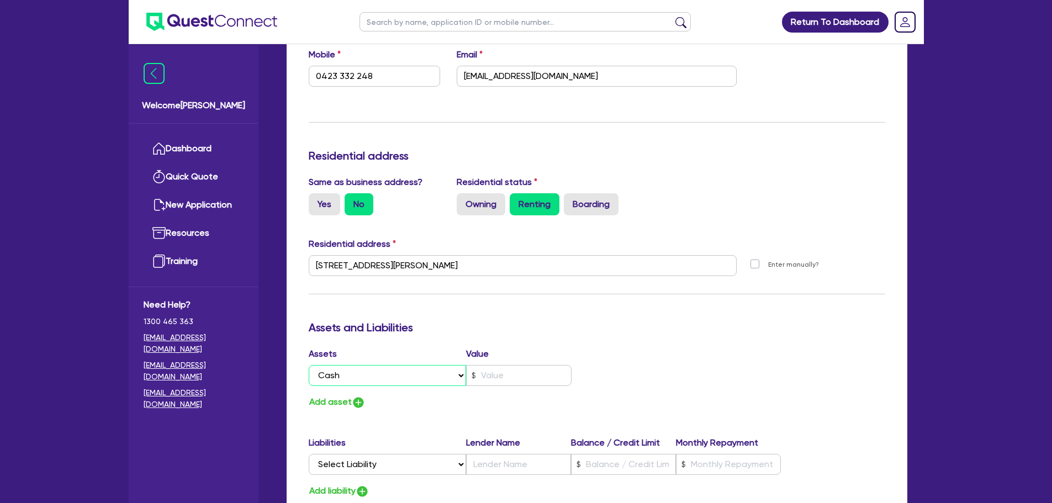
click at [309, 365] on select "Select Asset Cash Property Investment property Vehicle Truck Trailer Equipment …" at bounding box center [388, 375] width 158 height 21
type input "0"
type input "0423 332 248"
click at [518, 365] on input "text" at bounding box center [518, 375] width 105 height 21
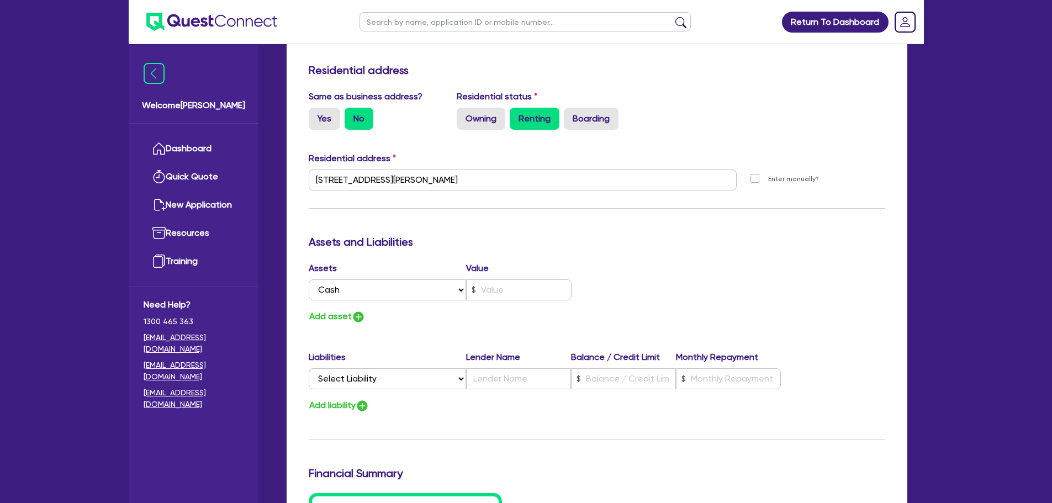
scroll to position [552, 0]
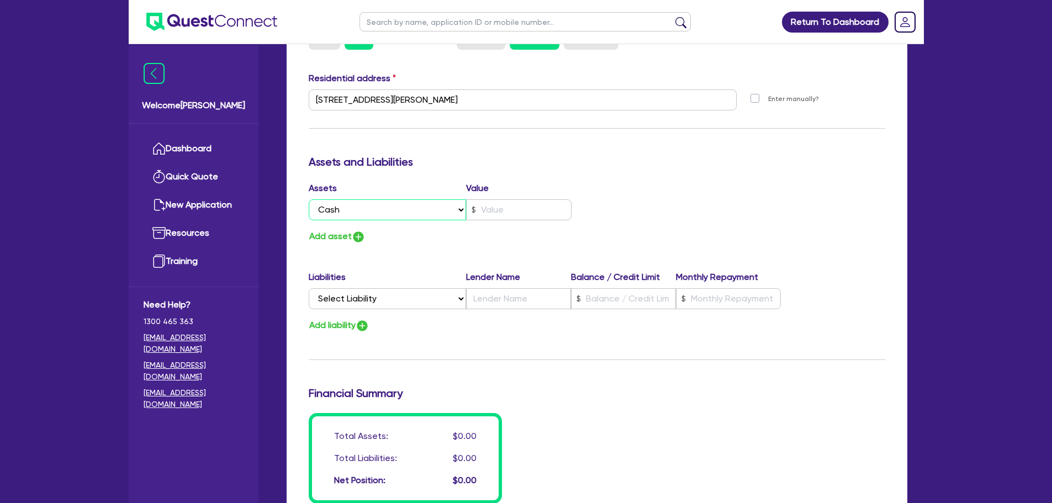
click at [400, 199] on select "Select Asset Cash Property Investment property Vehicle Truck Trailer Equipment …" at bounding box center [388, 209] width 158 height 21
click at [525, 199] on input "text" at bounding box center [518, 209] width 105 height 21
type input "0"
type input "0423 332 248"
type input "3"
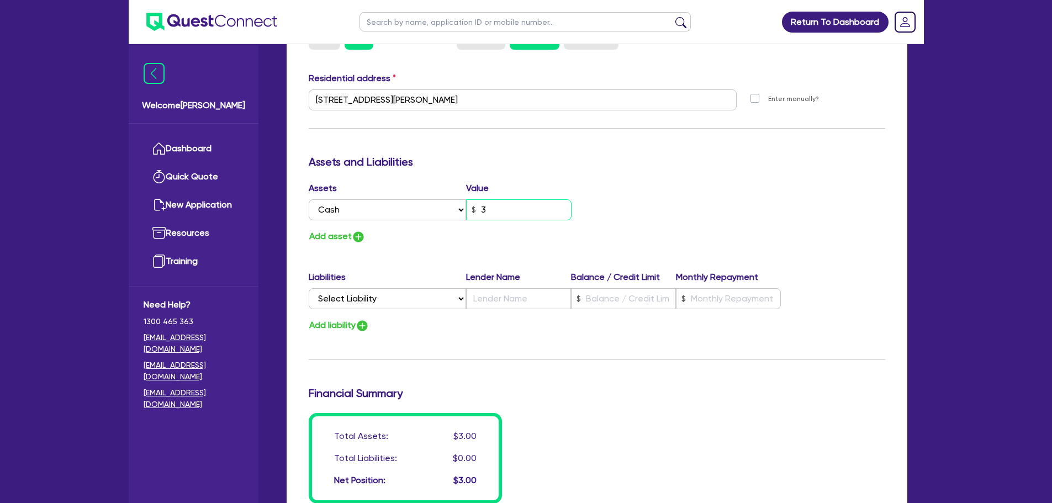
type input "0"
type input "0423 332 248"
type input "36"
type input "0"
type input "0423 332 248"
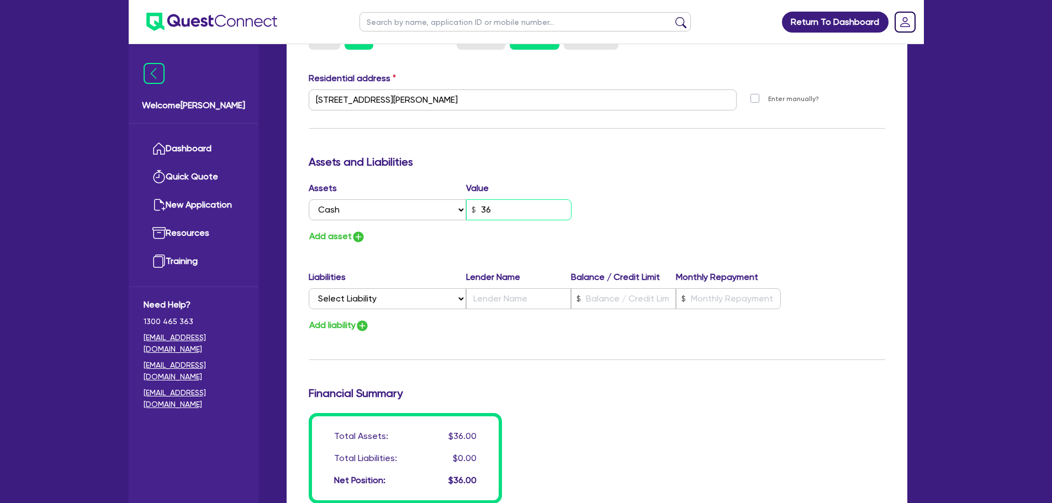
type input "360"
type input "0"
type input "0423 332 248"
type input "3,600"
type input "0"
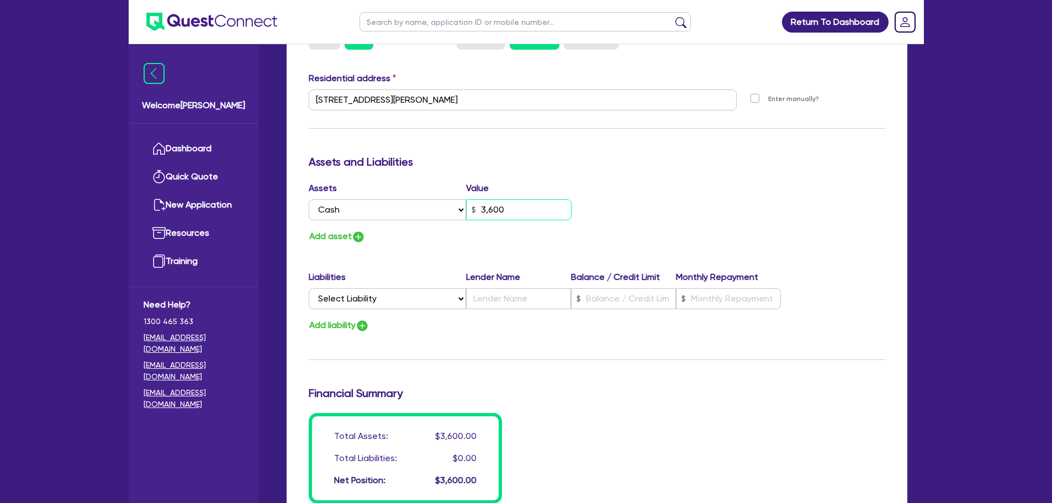
type input "0423 332 248"
type input "36,000"
click at [347, 229] on button "Add asset" at bounding box center [337, 236] width 57 height 15
type input "0"
type input "0423 332 248"
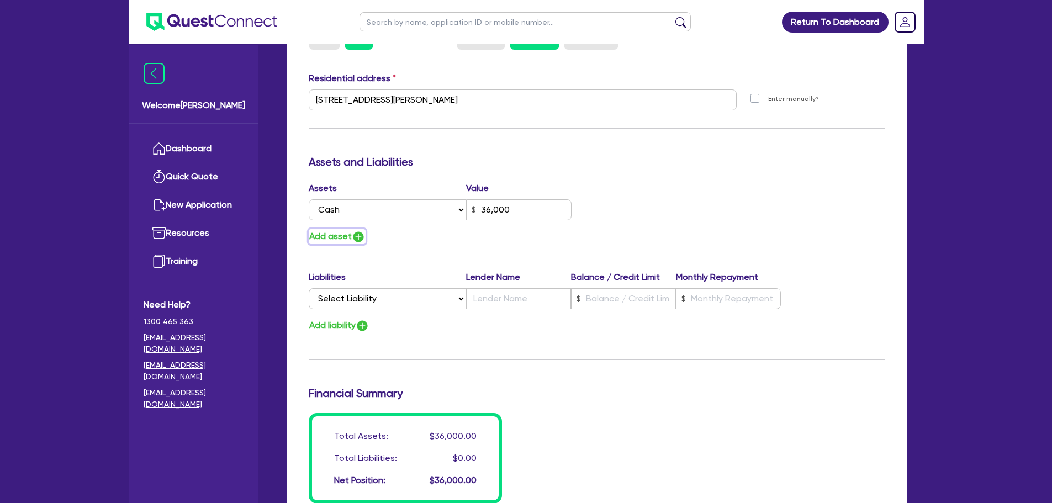
type input "36,000"
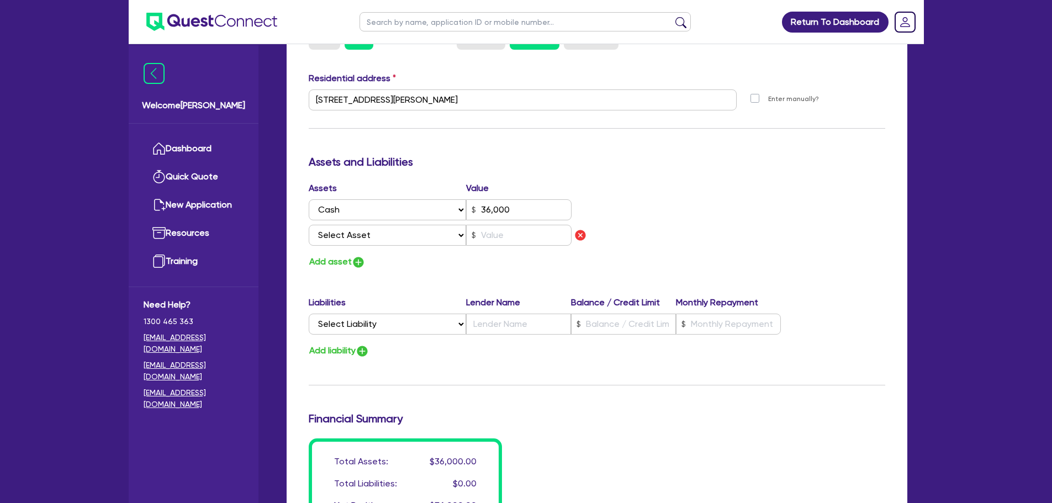
click at [356, 209] on div "Assets Value Select Asset Cash Property Investment property Vehicle Truck Trail…" at bounding box center [448, 216] width 297 height 68
click at [360, 225] on select "Select Asset Cash Property Investment property Vehicle Truck Trailer Equipment …" at bounding box center [388, 235] width 158 height 21
select select "VEHICLE"
click at [309, 225] on select "Select Asset Cash Property Investment property Vehicle Truck Trailer Equipment …" at bounding box center [388, 235] width 158 height 21
type input "0"
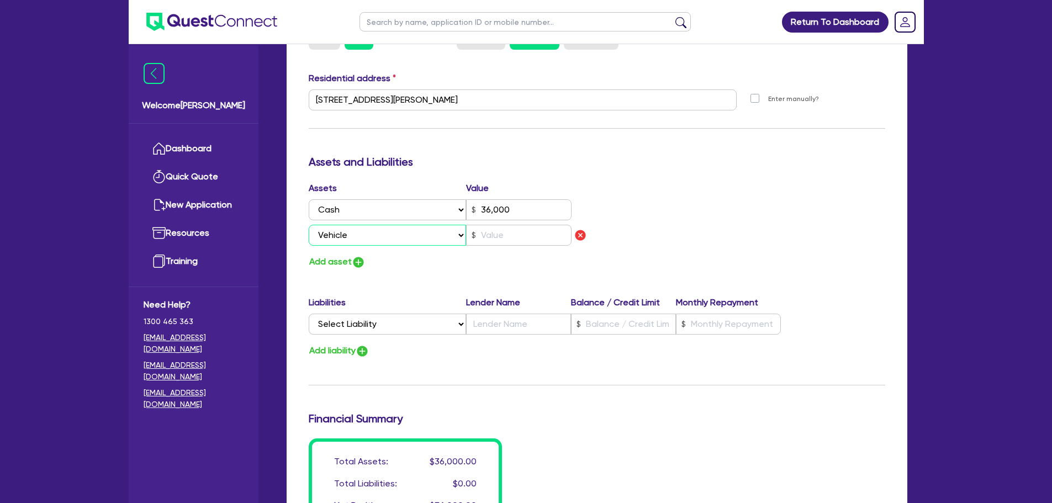
type input "0423 332 248"
type input "36,000"
click at [504, 225] on input "text" at bounding box center [518, 235] width 105 height 21
type input "0"
type input "0423 332 248"
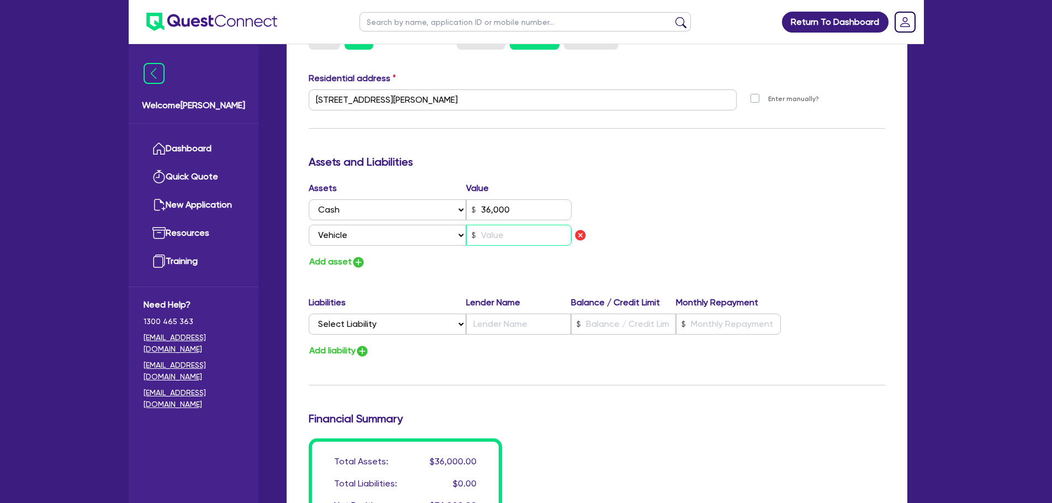
type input "36,000"
type input "2"
type input "0"
type input "0423 332 248"
type input "36,000"
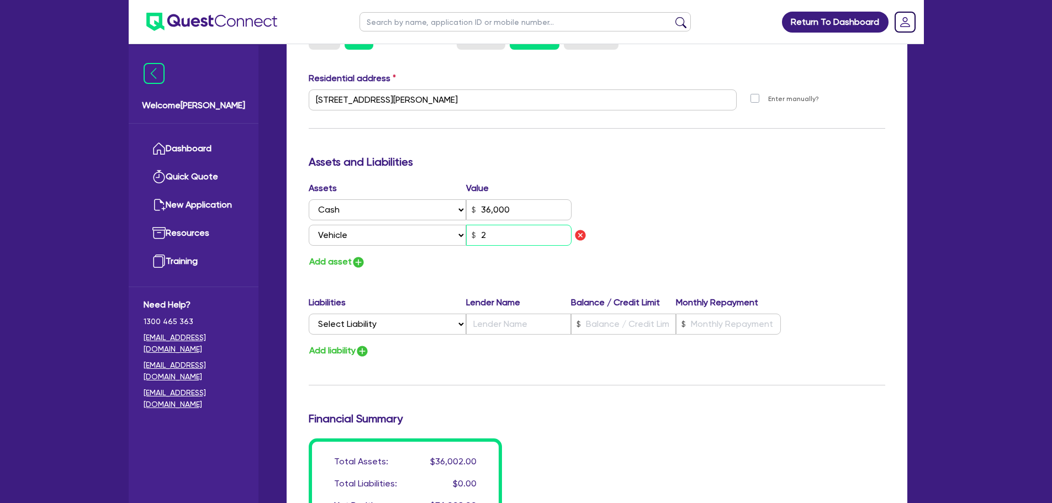
type input "25"
type input "0"
type input "0423 332 248"
type input "36,000"
type input "250"
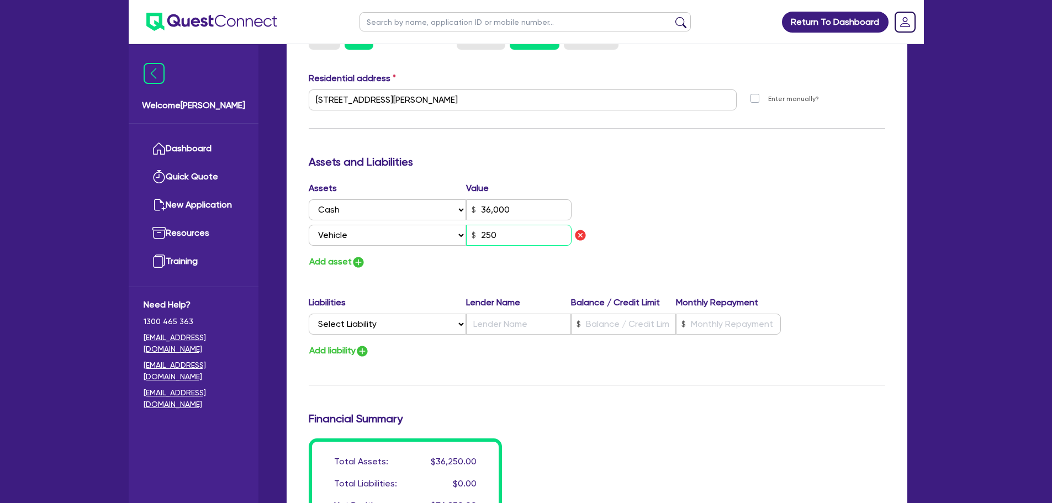
type input "0"
type input "0423 332 248"
type input "36,000"
type input "2,500"
type input "0"
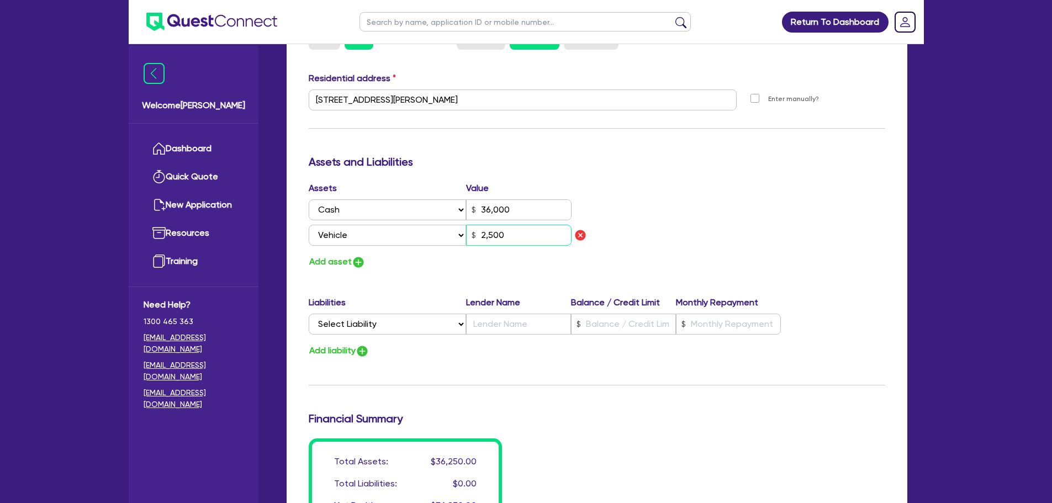
type input "0423 332 248"
type input "36,000"
type input "25,000"
click at [359, 234] on div "Assets Value Select Asset Cash Property Investment property Vehicle Truck Trail…" at bounding box center [448, 216] width 297 height 68
click at [354, 236] on div "Assets Value Select Asset Cash Property Investment property Vehicle Truck Trail…" at bounding box center [448, 216] width 297 height 68
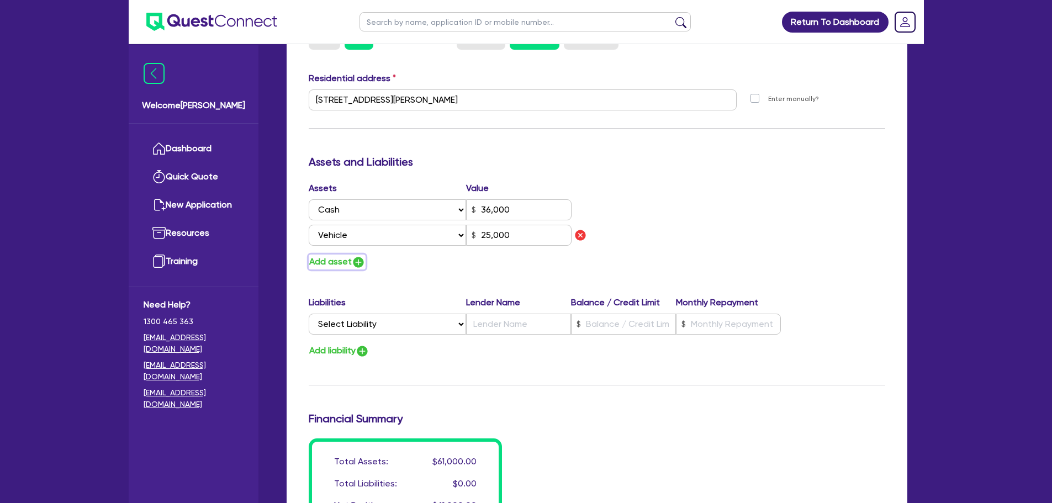
click at [352, 256] on img "button" at bounding box center [358, 262] width 13 height 13
type input "0"
type input "0423 332 248"
type input "36,000"
type input "25,000"
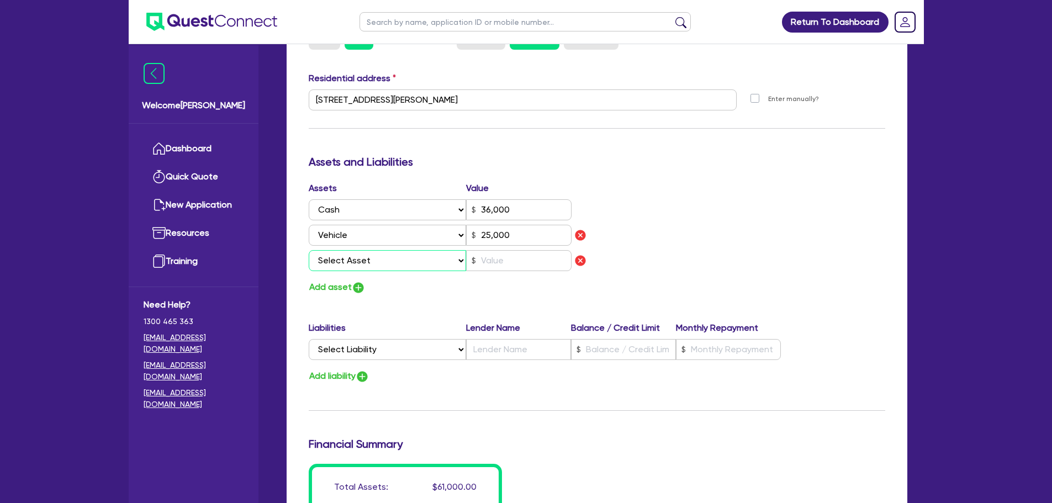
click at [357, 250] on select "Select Asset Cash Property Investment property Vehicle Truck Trailer Equipment …" at bounding box center [388, 260] width 158 height 21
select select "EQUIPMENT"
click at [309, 250] on select "Select Asset Cash Property Investment property Vehicle Truck Trailer Equipment …" at bounding box center [388, 260] width 158 height 21
type input "0"
type input "0423 332 248"
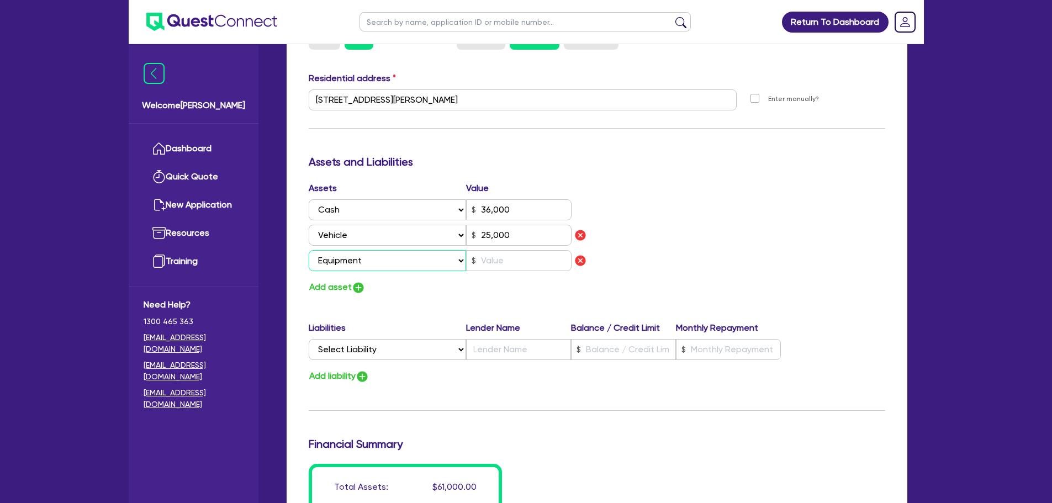
type input "36,000"
type input "25,000"
click at [521, 250] on input "text" at bounding box center [518, 260] width 105 height 21
type input "0"
type input "0423 332 248"
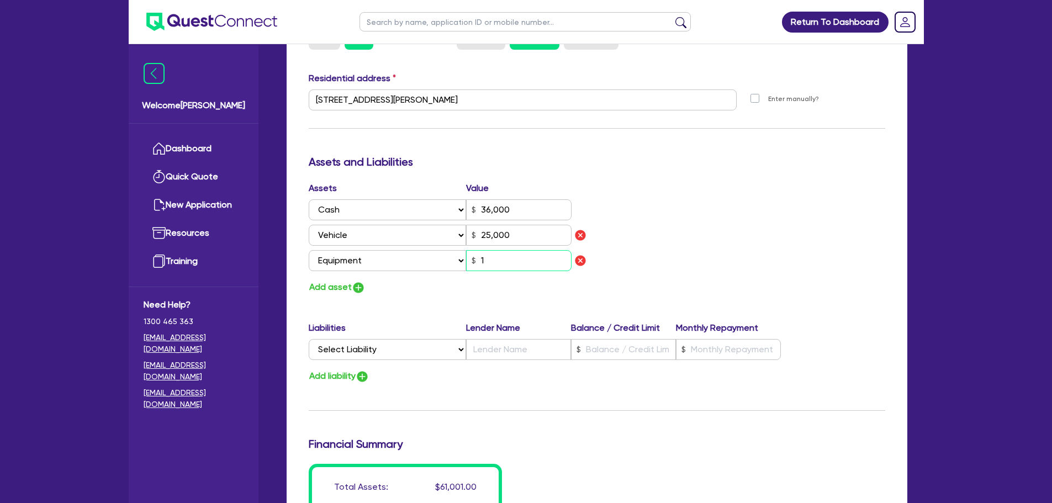
type input "36,000"
type input "25,000"
type input "1"
type input "0"
type input "0423 332 248"
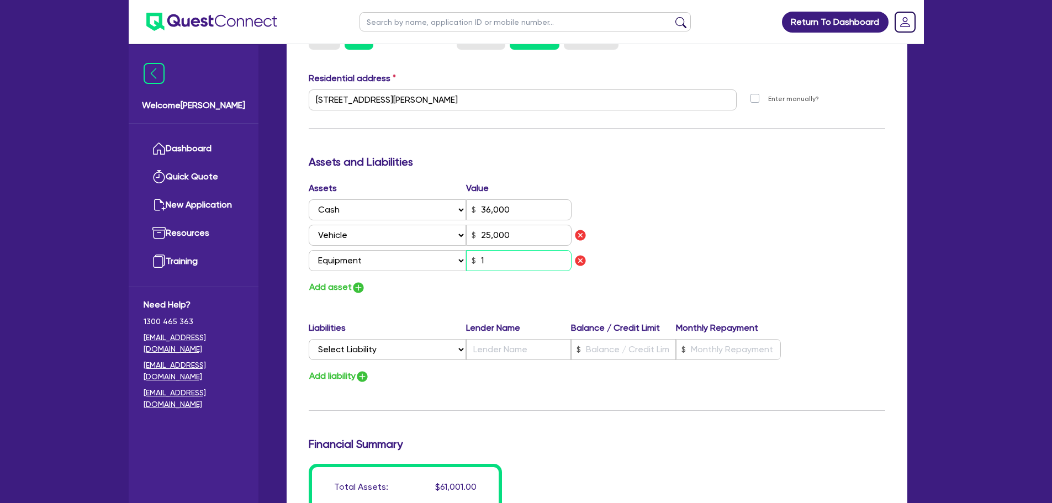
type input "36,000"
type input "25,000"
type input "10"
type input "0"
type input "0423 332 248"
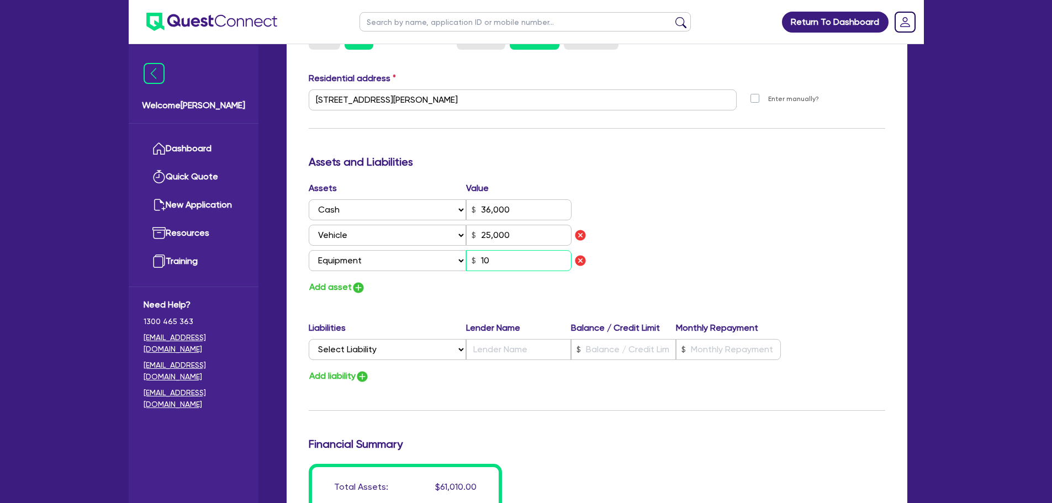
type input "36,000"
type input "25,000"
type input "100"
type input "0"
type input "0423 332 248"
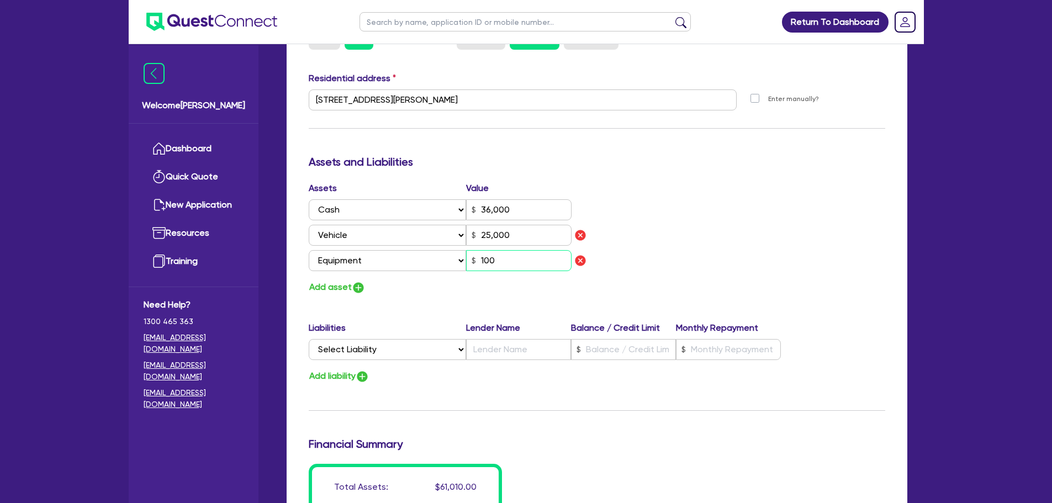
type input "36,000"
type input "25,000"
type input "1,000"
type input "0"
type input "0423 332 248"
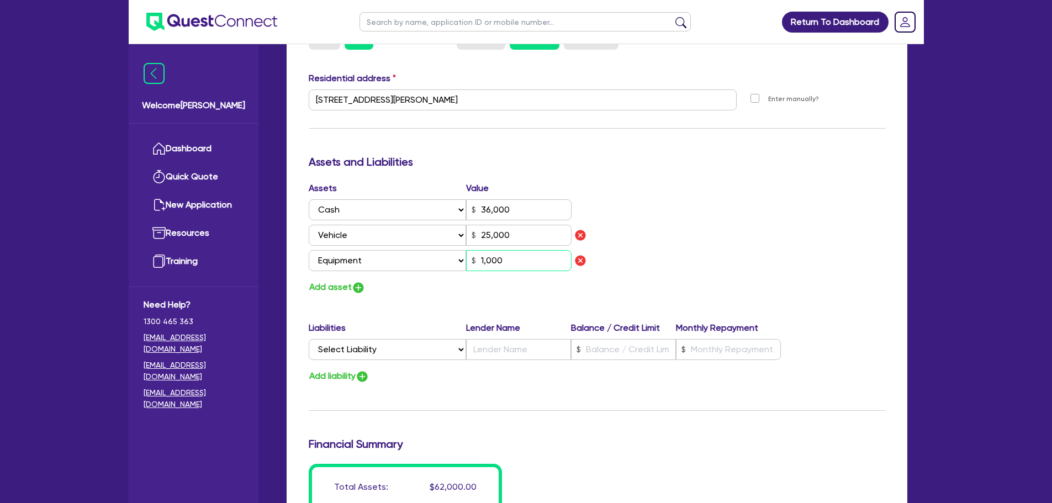
type input "36,000"
type input "25,000"
type input "10,000"
click at [355, 281] on img "button" at bounding box center [358, 287] width 13 height 13
type input "0"
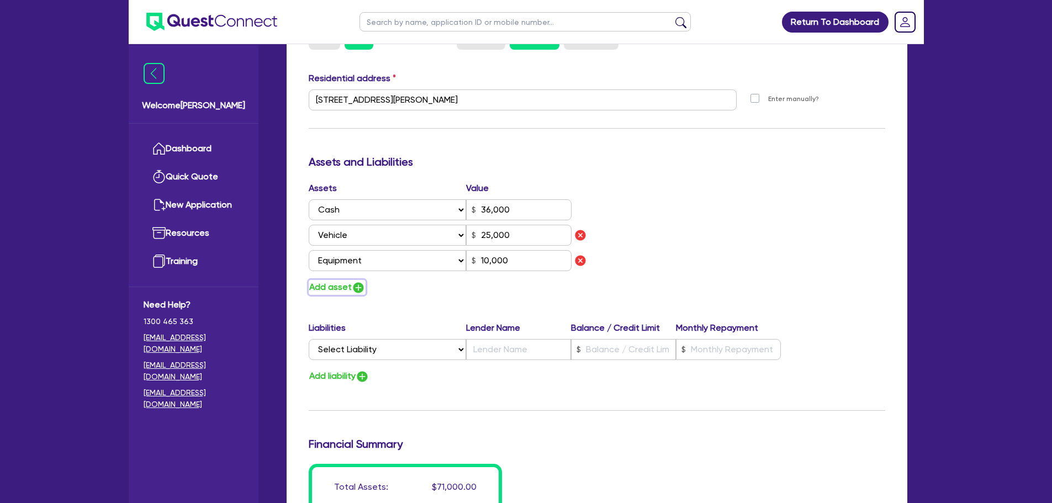
type input "0423 332 248"
type input "36,000"
type input "25,000"
type input "10,000"
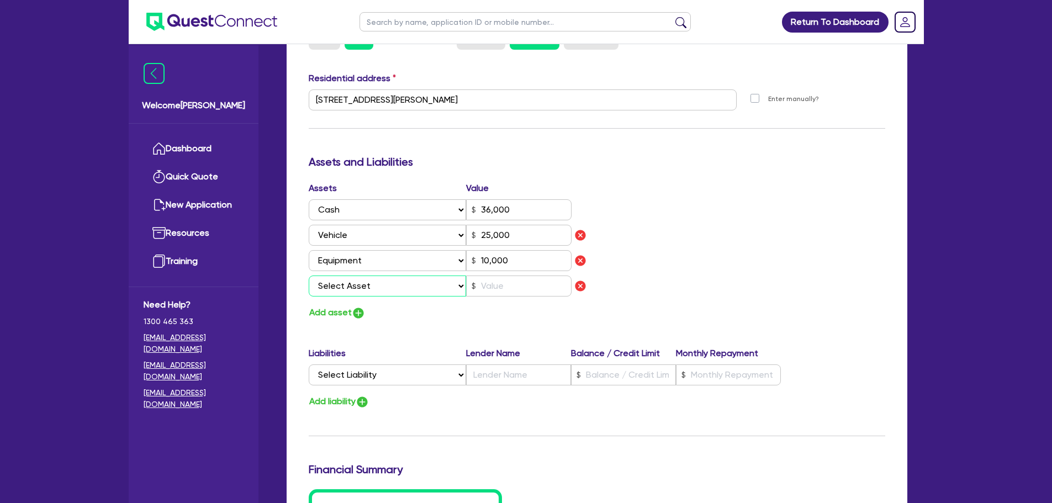
click at [403, 276] on select "Select Asset Cash Property Investment property Vehicle Truck Trailer Equipment …" at bounding box center [388, 286] width 158 height 21
select select "HOUSEHOLD_PERSONAL"
click at [309, 276] on select "Select Asset Cash Property Investment property Vehicle Truck Trailer Equipment …" at bounding box center [388, 286] width 158 height 21
type input "0"
type input "0423 332 248"
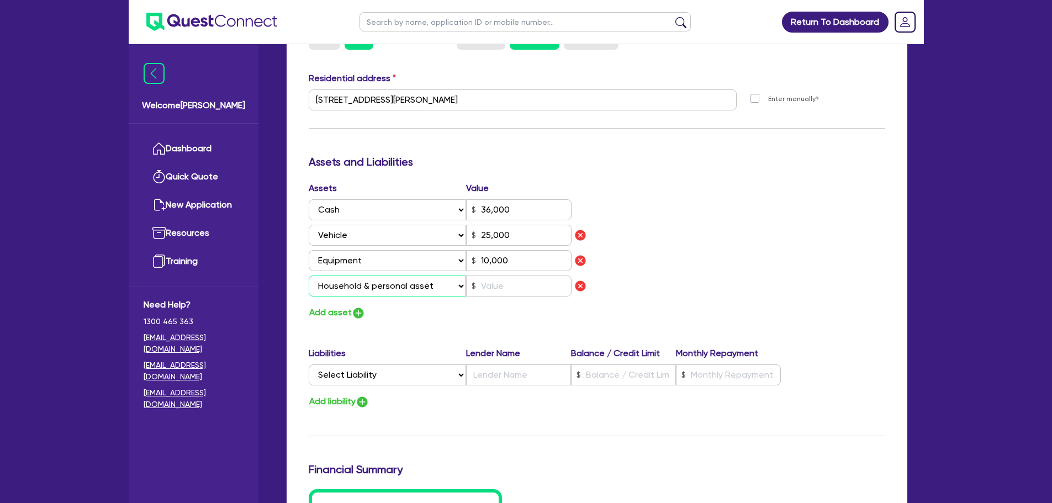
type input "36,000"
type input "25,000"
type input "10,000"
click at [511, 276] on input "text" at bounding box center [518, 286] width 105 height 21
type input "0"
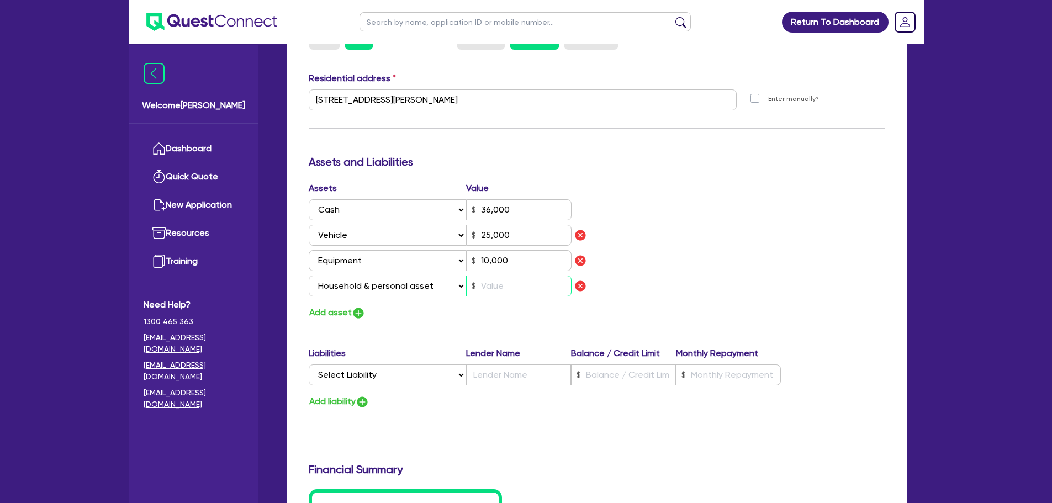
type input "0423 332 248"
type input "36,000"
type input "25,000"
type input "10,000"
type input "3"
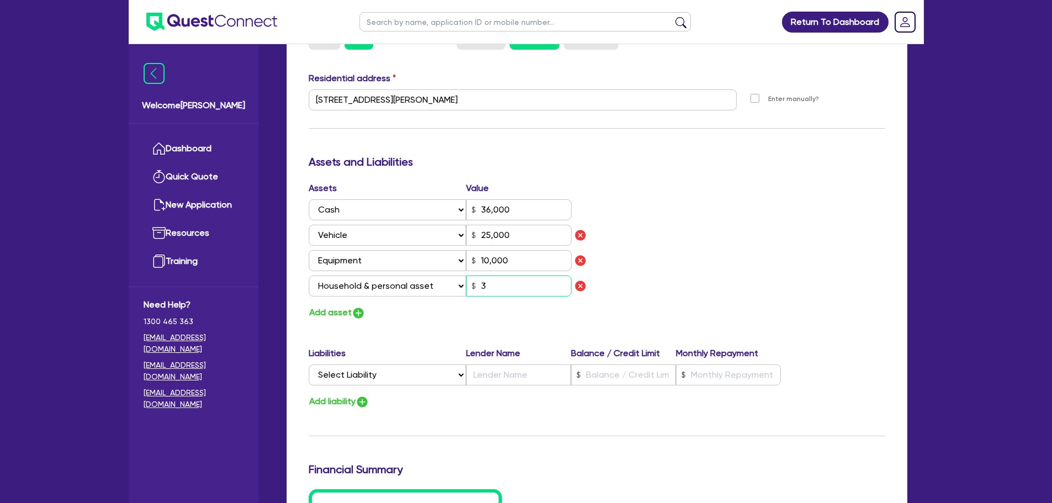
type input "0"
type input "0423 332 248"
type input "36,000"
type input "25,000"
type input "10,000"
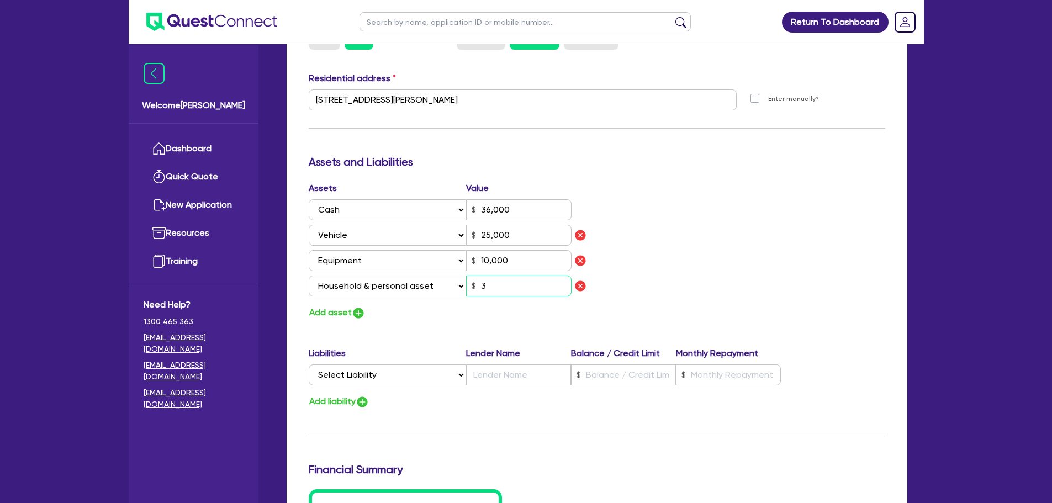
type input "30"
type input "0"
type input "0423 332 248"
type input "36,000"
type input "25,000"
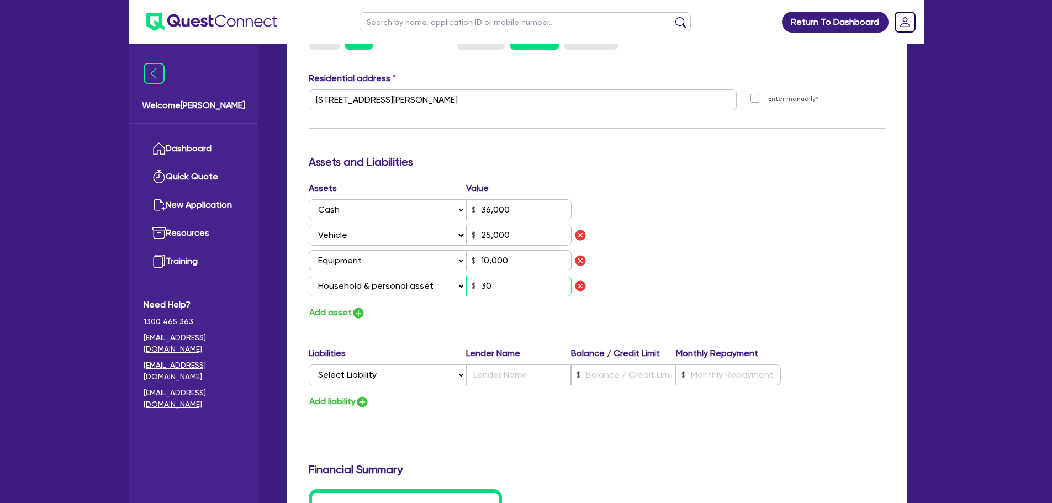
type input "10,000"
type input "300"
type input "0"
type input "0423 332 248"
type input "36,000"
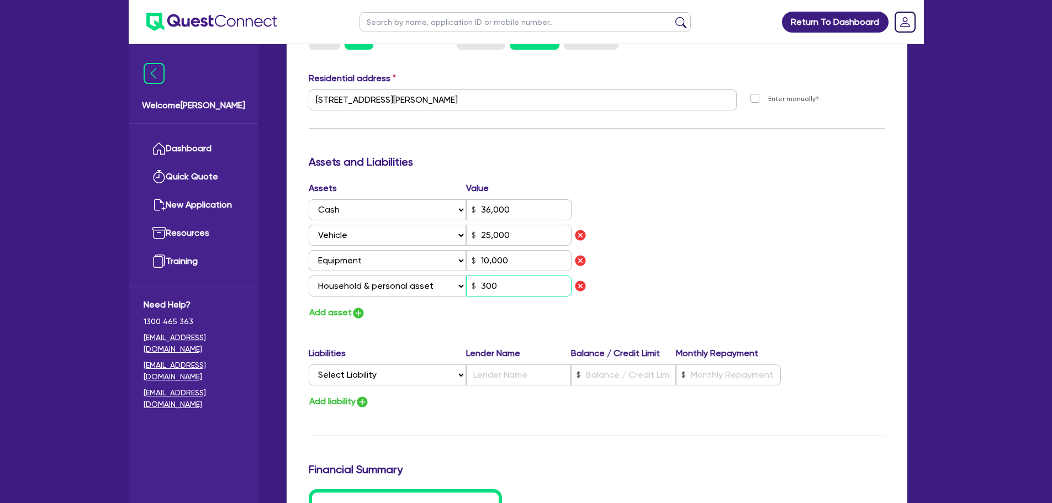
type input "25,000"
type input "10,000"
type input "3,000"
type input "0"
type input "0423 332 248"
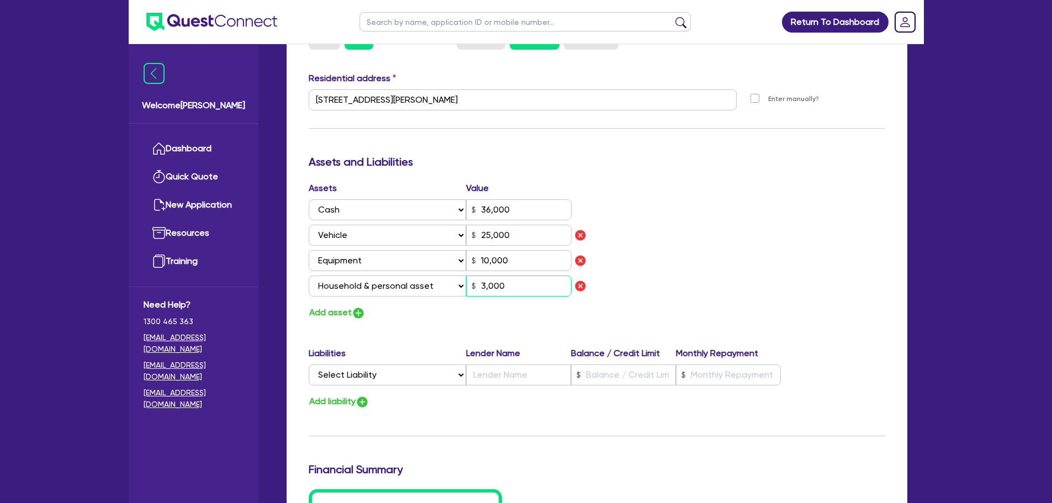
type input "36,000"
type input "25,000"
type input "10,000"
type input "30,000"
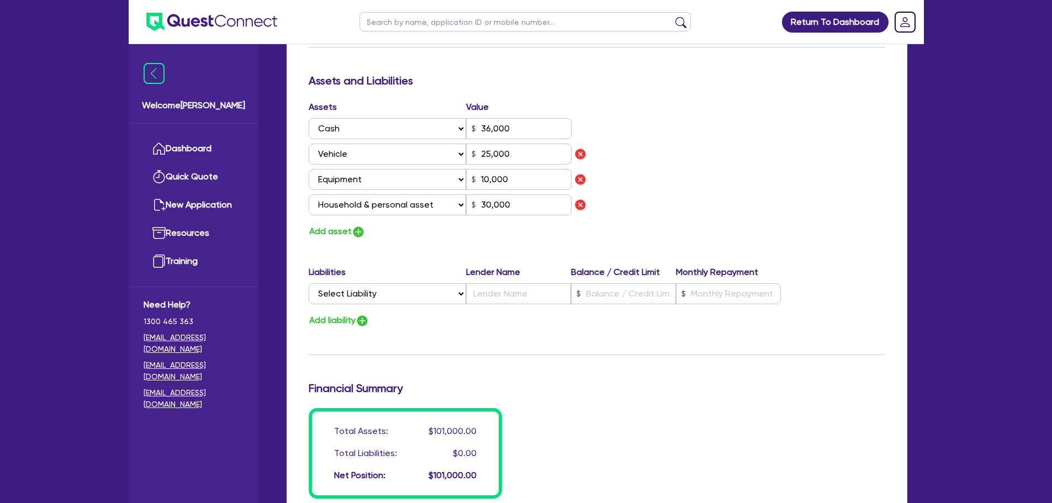
scroll to position [854, 0]
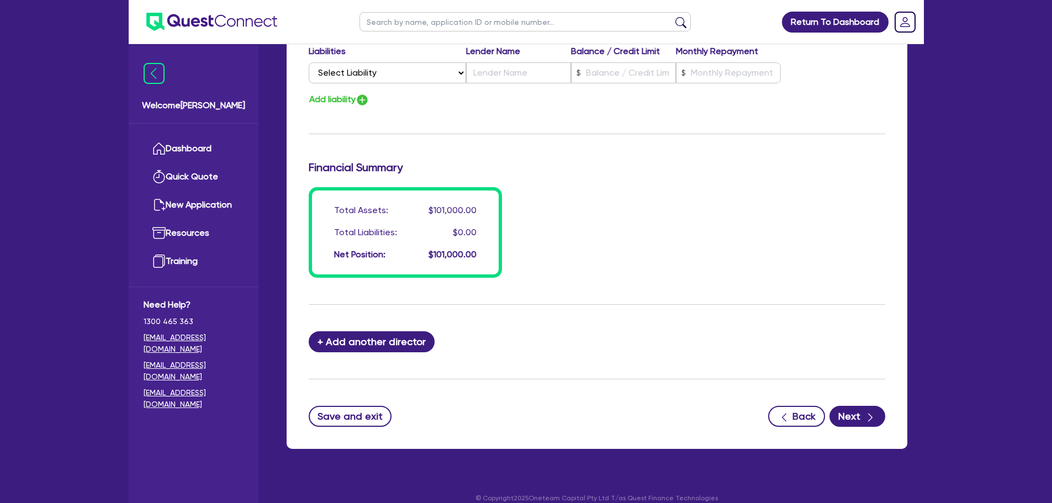
click at [869, 412] on icon "button" at bounding box center [870, 417] width 11 height 11
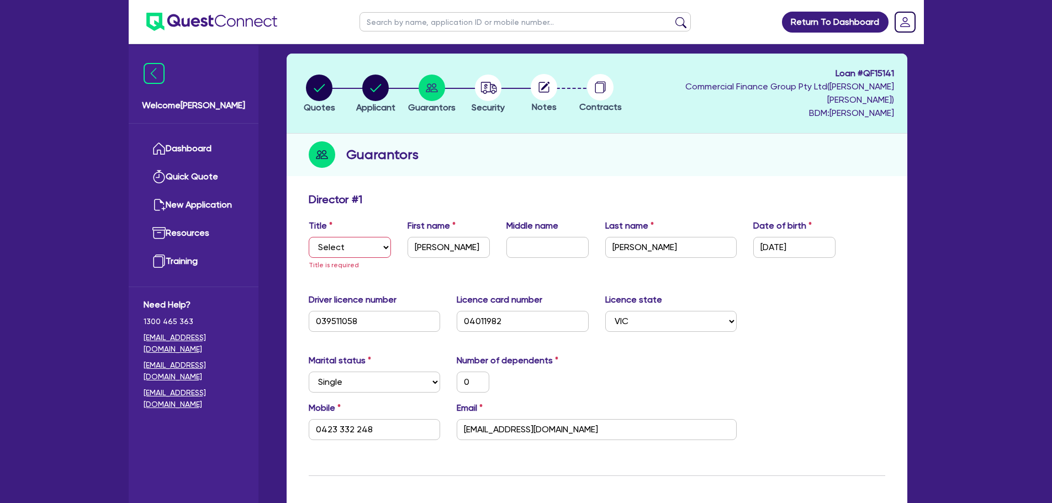
scroll to position [0, 0]
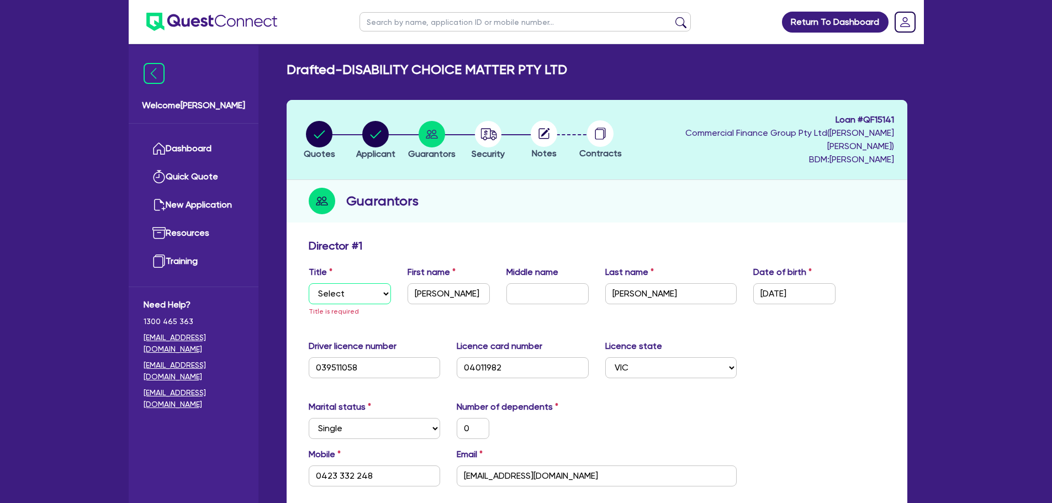
click at [373, 287] on select "Select Mr Mrs Ms Miss Dr" at bounding box center [350, 293] width 82 height 21
select select "MR"
click at [309, 283] on select "Select Mr Mrs Ms Miss Dr" at bounding box center [350, 293] width 82 height 21
type input "0"
type input "0423 332 248"
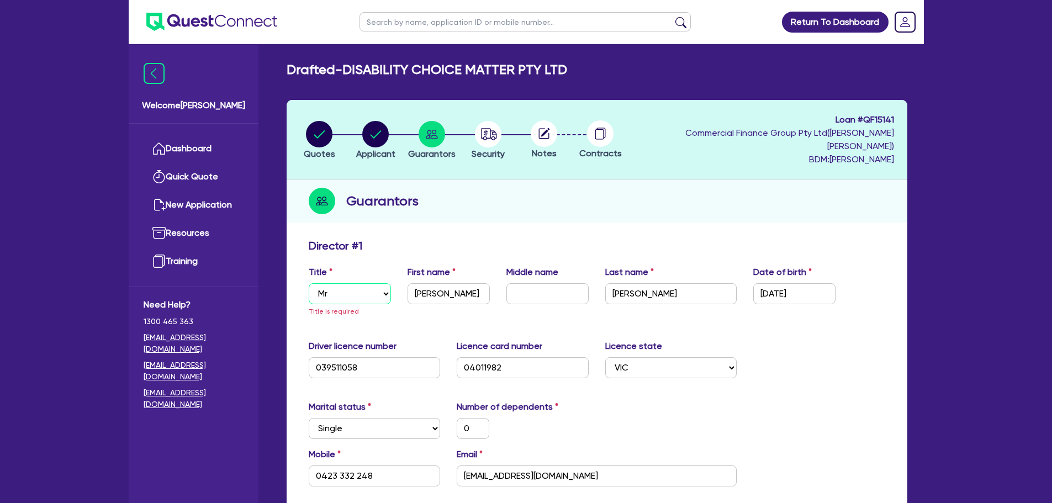
type input "36,000"
type input "25,000"
type input "10,000"
type input "30,000"
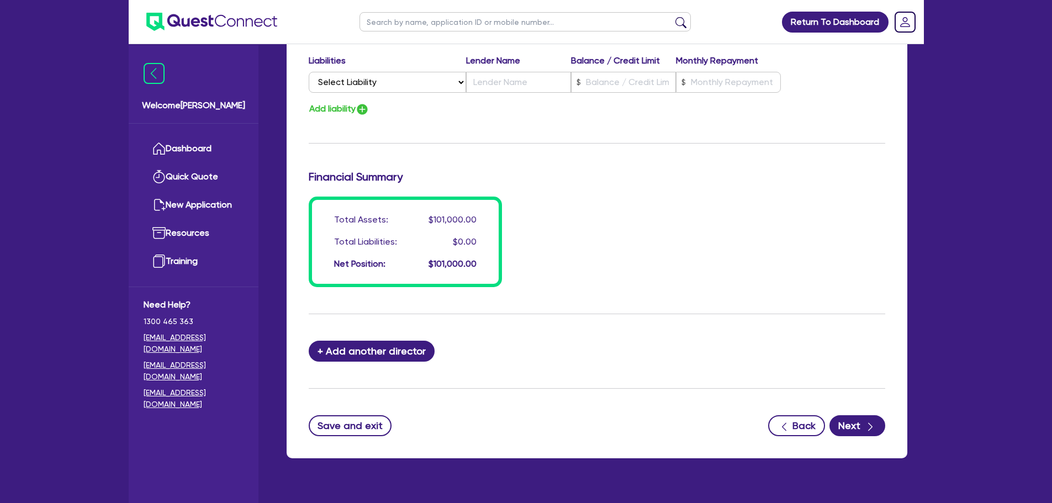
scroll to position [854, 0]
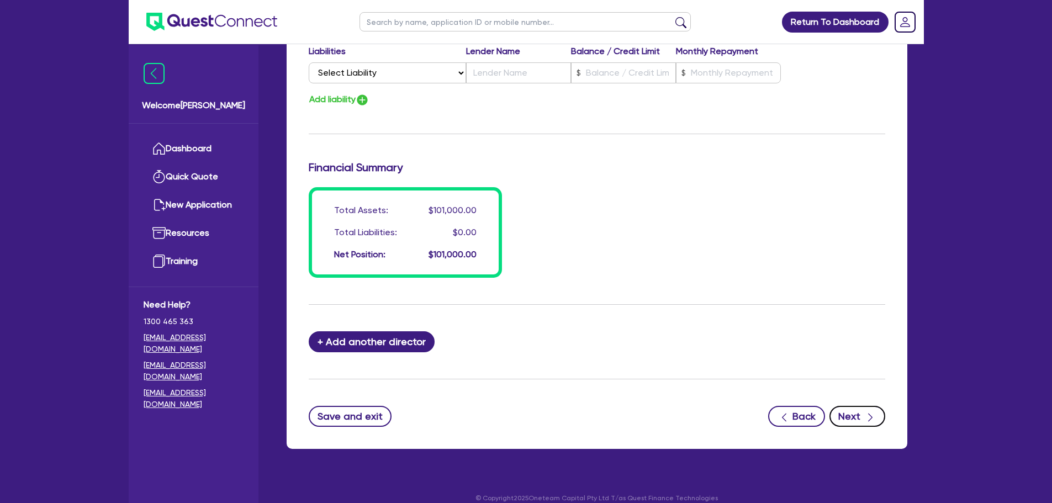
click at [865, 412] on icon "button" at bounding box center [870, 417] width 11 height 11
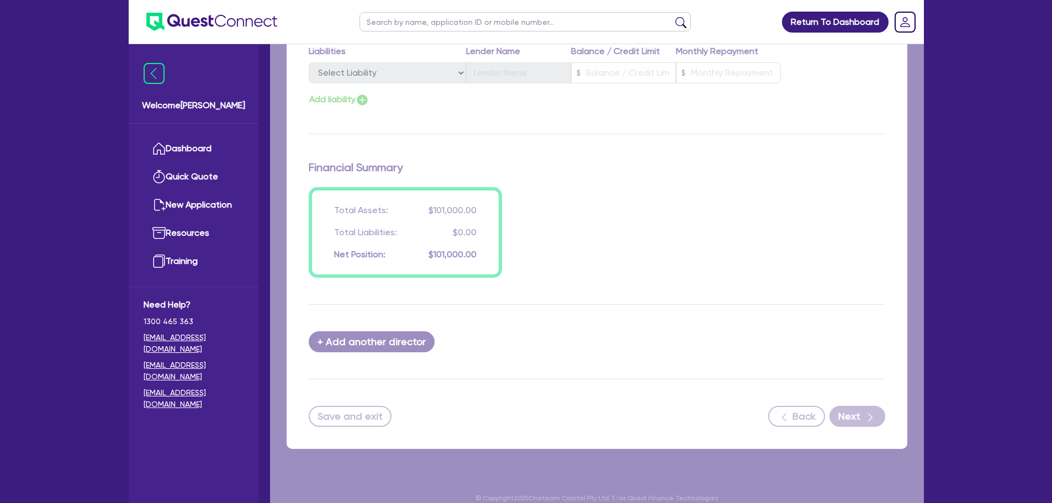
select select "CARS_AND_LIGHT_TRUCKS"
select select "PASSENGER_VEHICLES"
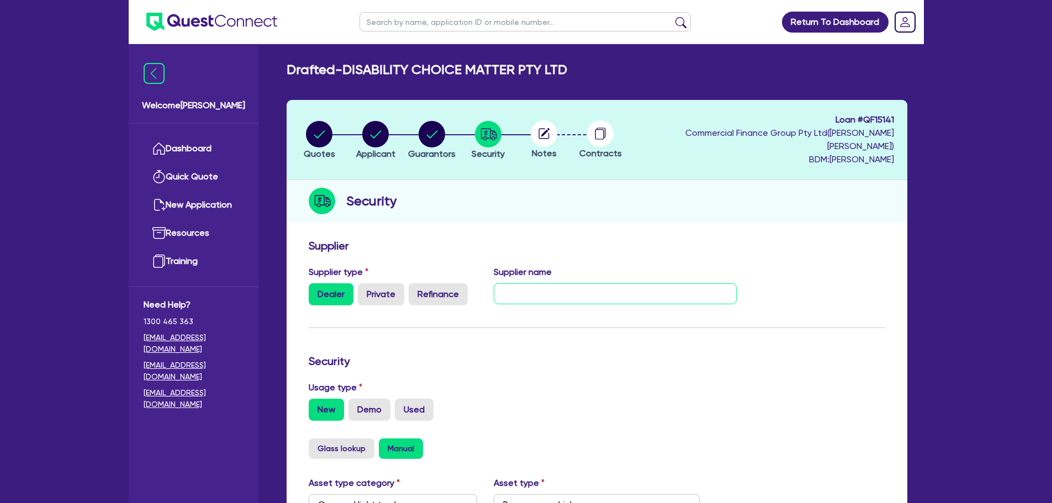
click at [631, 283] on input "text" at bounding box center [615, 293] width 243 height 21
click at [627, 283] on input "text" at bounding box center [615, 293] width 243 height 21
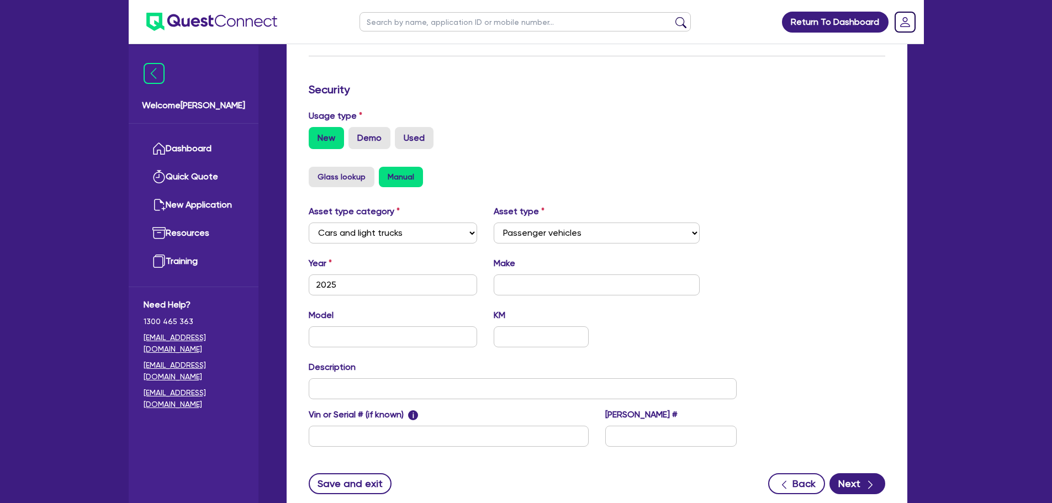
scroll to position [276, 0]
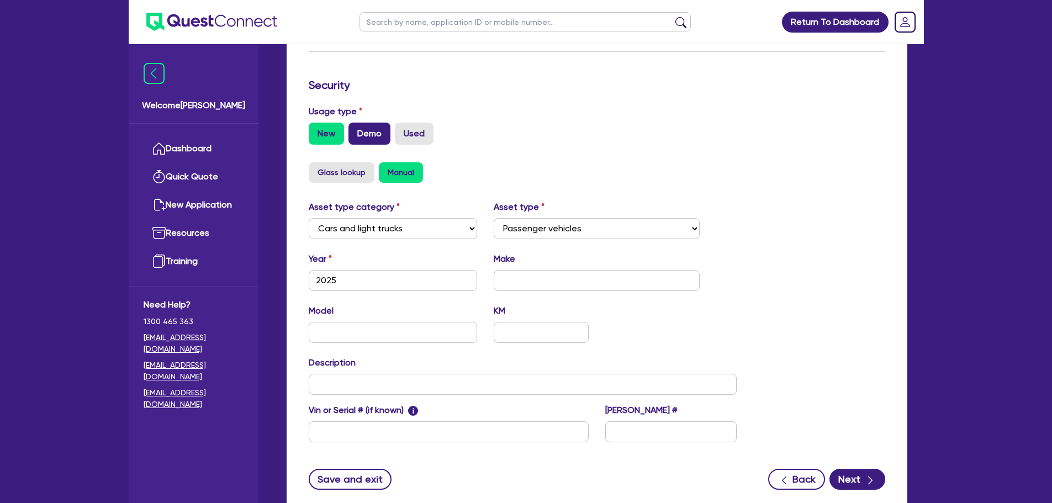
type input "Tesla Motors Australia"
click at [378, 123] on label "Demo" at bounding box center [369, 134] width 42 height 22
click at [319, 123] on label "New" at bounding box center [326, 134] width 35 height 22
click at [316, 123] on input "New" at bounding box center [312, 126] width 7 height 7
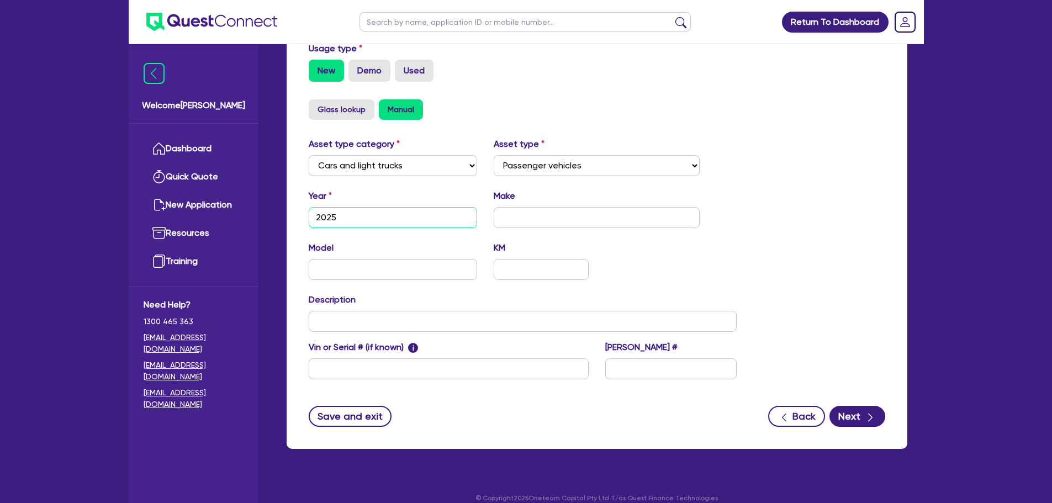
click at [425, 207] on input "2025" at bounding box center [393, 217] width 169 height 21
click at [870, 412] on icon "button" at bounding box center [870, 417] width 11 height 11
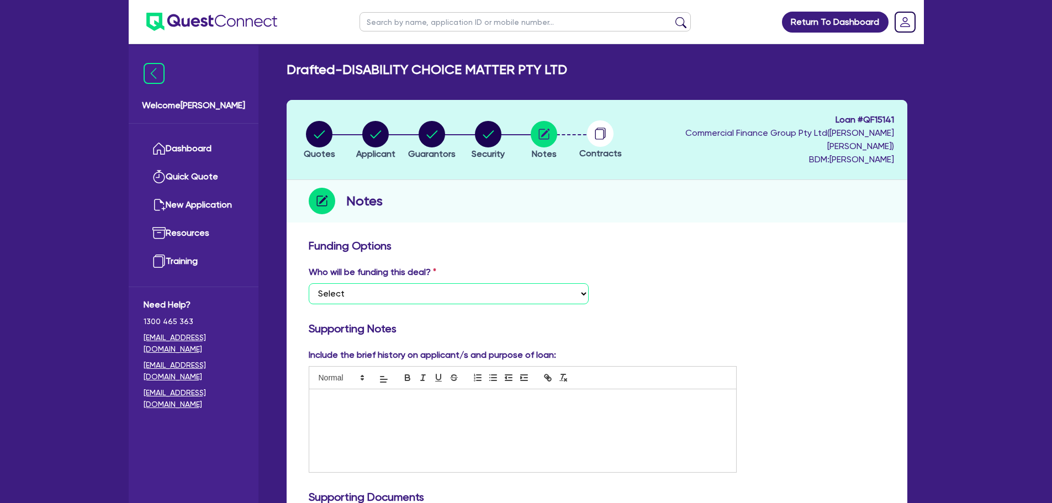
click at [439, 289] on select "Select I want Quest to fund 100% I will fund 100% I will co-fund with Quest Oth…" at bounding box center [449, 293] width 280 height 21
select select "Quest Finance - Own Book"
click at [309, 283] on select "Select I want Quest to fund 100% I will fund 100% I will co-fund with Quest Oth…" at bounding box center [449, 293] width 280 height 21
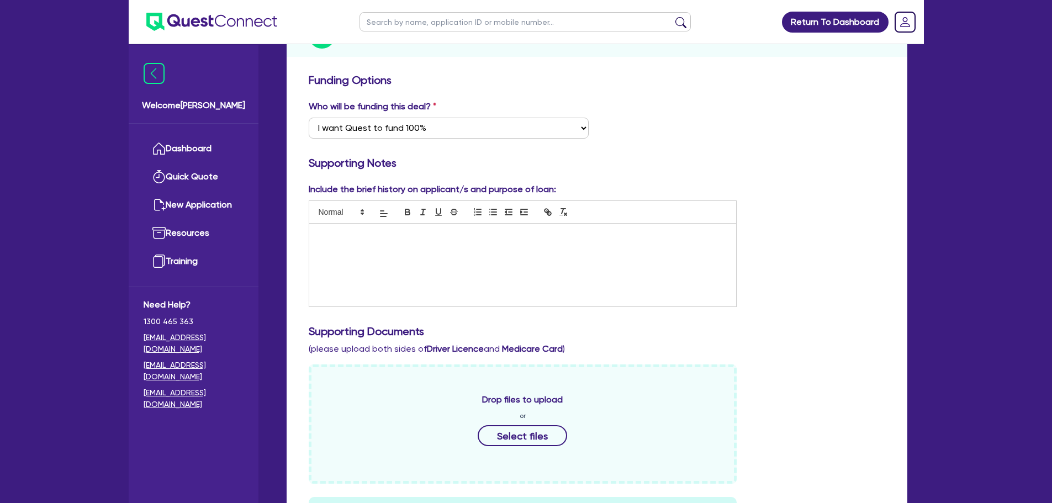
click at [345, 230] on p at bounding box center [522, 235] width 411 height 10
click at [363, 230] on div at bounding box center [522, 265] width 427 height 83
click at [480, 103] on div "Who will be funding this deal? Select I want Quest to fund 100% I will fund 100…" at bounding box center [448, 119] width 297 height 39
click at [477, 118] on select "Select I want Quest to fund 100% I will fund 100% I will co-fund with Quest Oth…" at bounding box center [449, 128] width 280 height 21
click at [309, 118] on select "Select I want Quest to fund 100% I will fund 100% I will co-fund with Quest Oth…" at bounding box center [449, 128] width 280 height 21
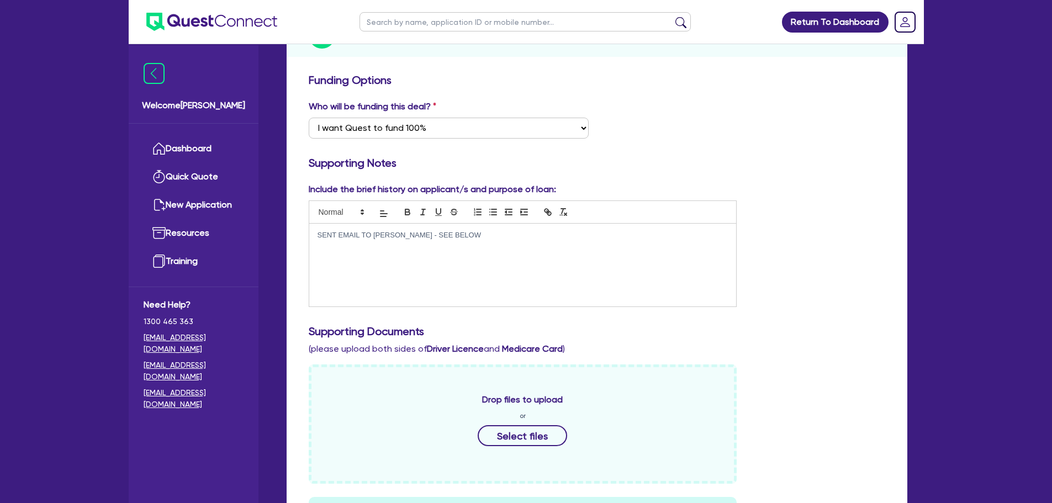
drag, startPoint x: 514, startPoint y: 214, endPoint x: 502, endPoint y: 217, distance: 11.4
click at [513, 224] on div "SENT EMAIL TO HARRY KLIMIS - SEE BELOW" at bounding box center [522, 265] width 427 height 83
click at [537, 230] on p "SENT EMAIL TO HARRY KLIMIS - SEE BELOW" at bounding box center [522, 235] width 411 height 10
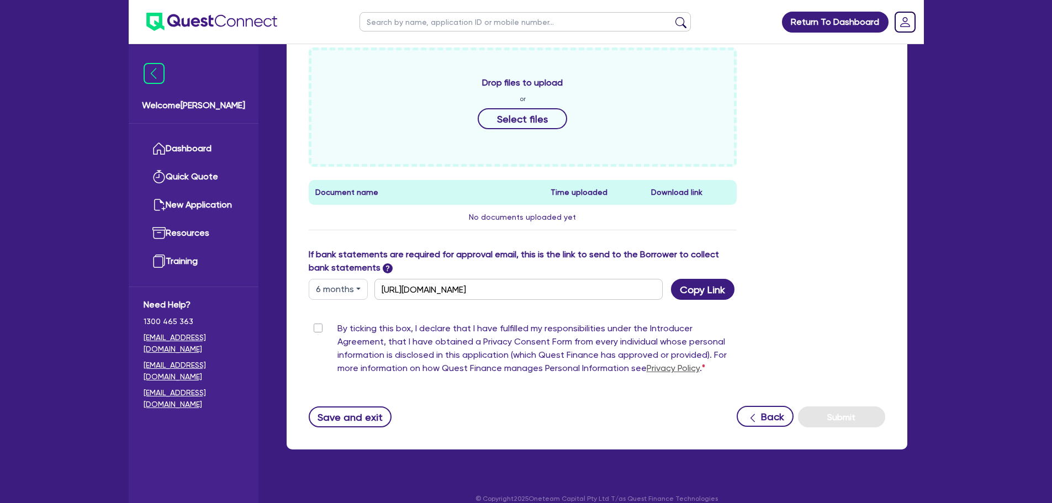
scroll to position [538, 0]
click at [337, 321] on label "By ticking this box, I declare that I have fulfilled my responsibilities under …" at bounding box center [537, 349] width 400 height 57
click at [317, 321] on input "By ticking this box, I declare that I have fulfilled my responsibilities under …" at bounding box center [313, 326] width 9 height 10
checkbox input "true"
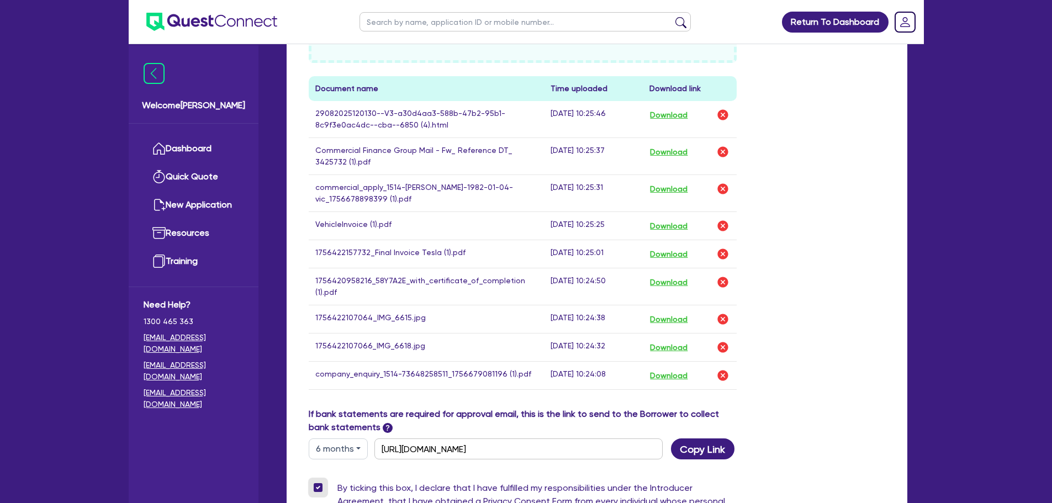
scroll to position [759, 0]
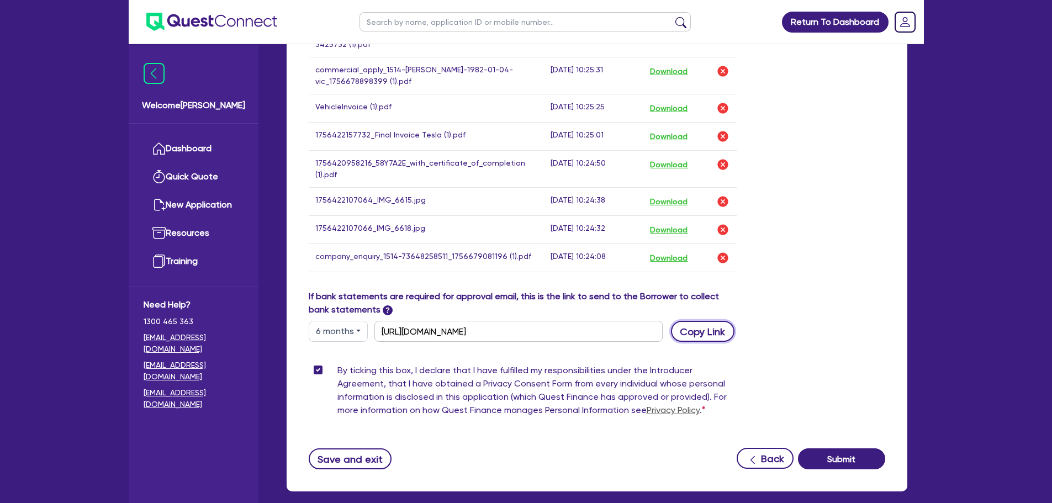
click at [711, 321] on button "Copy Link" at bounding box center [702, 331] width 63 height 21
click at [839, 448] on button "Submit" at bounding box center [841, 458] width 87 height 21
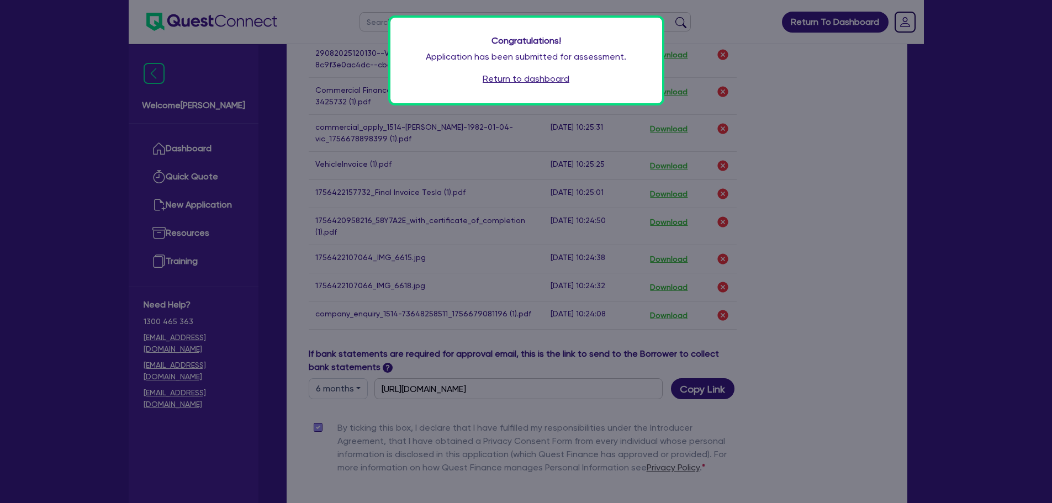
scroll to position [649, 0]
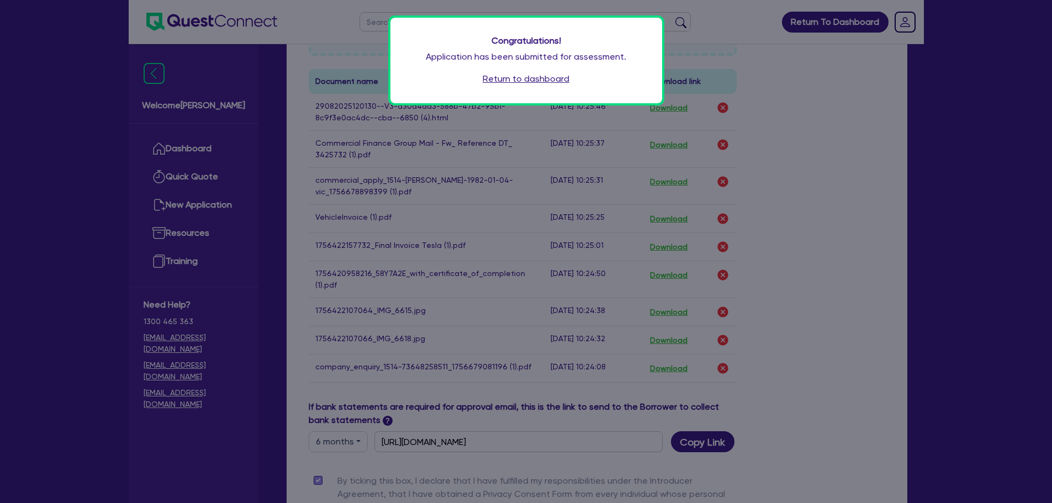
click at [538, 82] on link "Return to dashboard" at bounding box center [526, 78] width 87 height 13
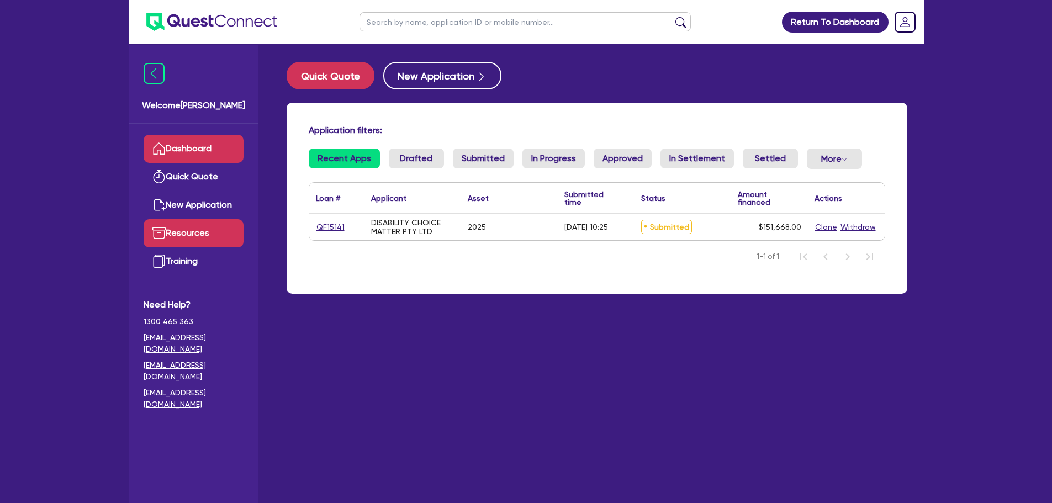
click at [218, 231] on link "Resources" at bounding box center [194, 233] width 100 height 28
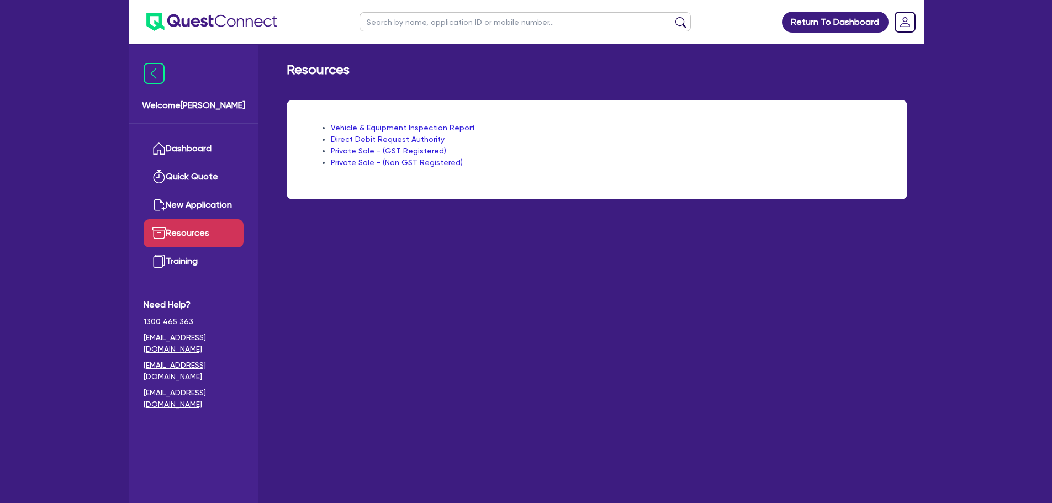
click at [419, 127] on link "Vehicle & Equipment Inspection Report" at bounding box center [403, 127] width 144 height 9
click at [418, 141] on link "Direct Debit Request Authority" at bounding box center [388, 139] width 114 height 9
click at [184, 273] on link "Training" at bounding box center [194, 261] width 100 height 28
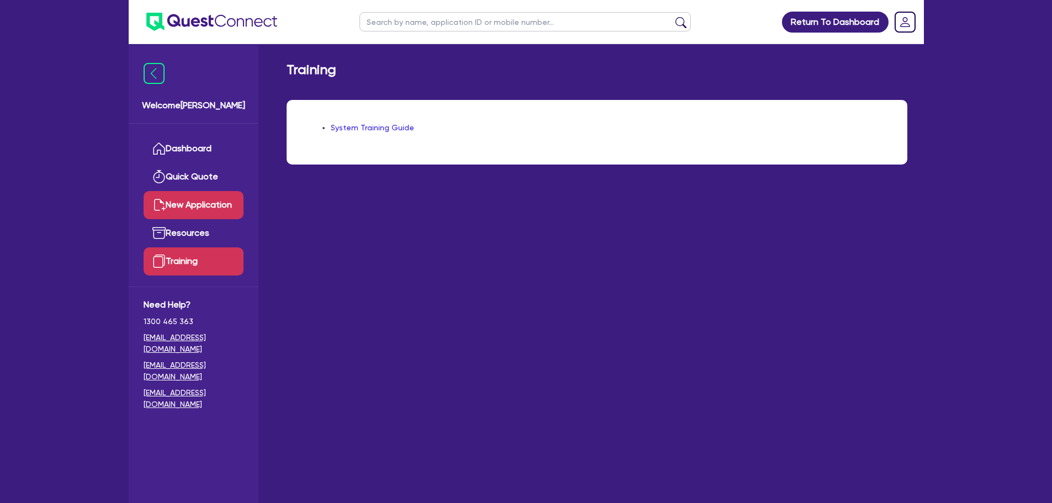
click at [190, 213] on link "New Application" at bounding box center [194, 205] width 100 height 28
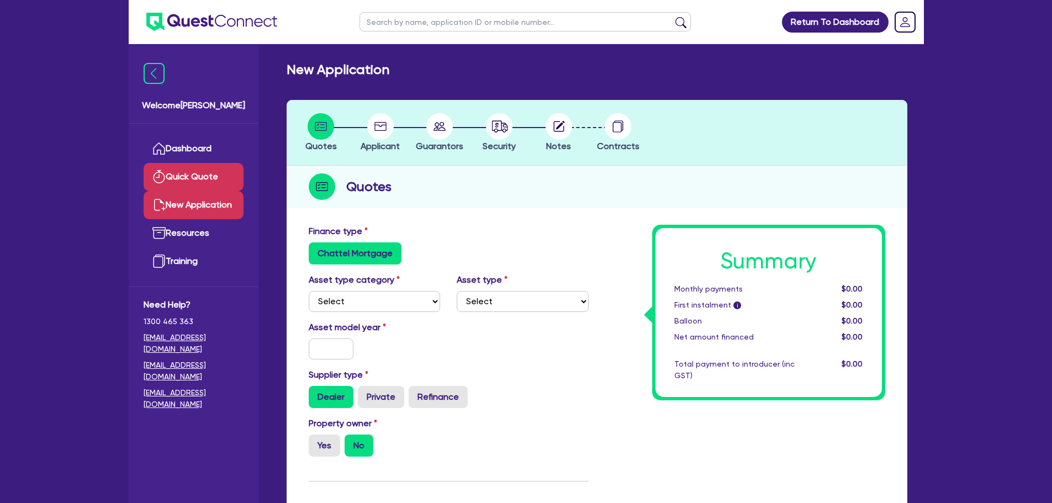
click at [234, 180] on link "Quick Quote" at bounding box center [194, 177] width 100 height 28
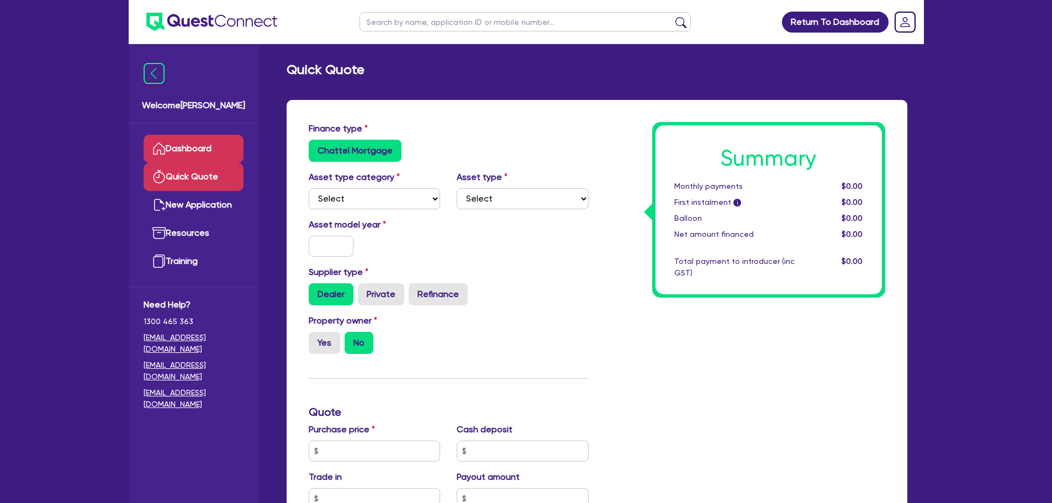
click at [215, 142] on link "Dashboard" at bounding box center [194, 149] width 100 height 28
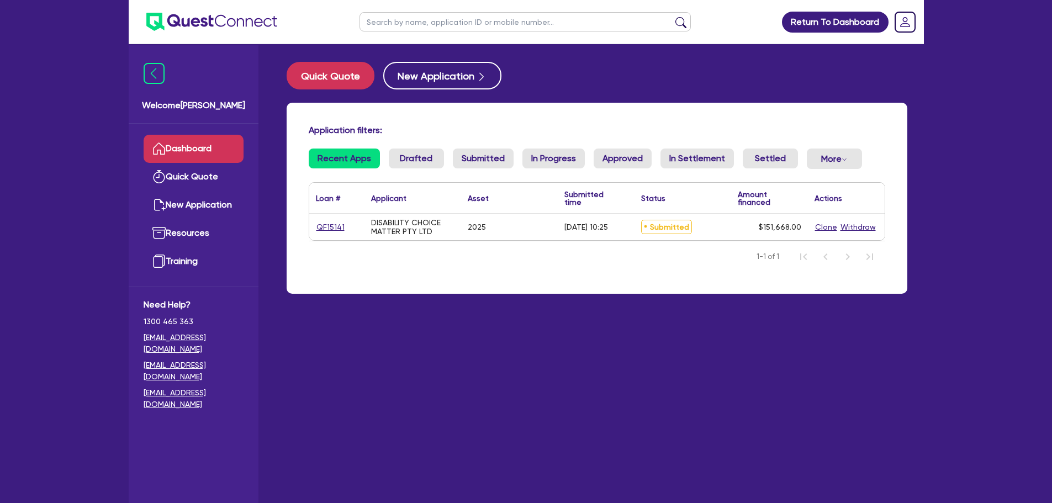
click at [959, 0] on html "Return To Dashboard Edit Profile Logout Welcome Charley Dashboard Quick Quote N…" at bounding box center [526, 273] width 1052 height 547
drag, startPoint x: 169, startPoint y: 0, endPoint x: 82, endPoint y: 121, distance: 148.8
click at [82, 121] on div "Return To Dashboard Edit Profile Logout Welcome Charley Dashboard Quick Quote N…" at bounding box center [526, 273] width 1052 height 547
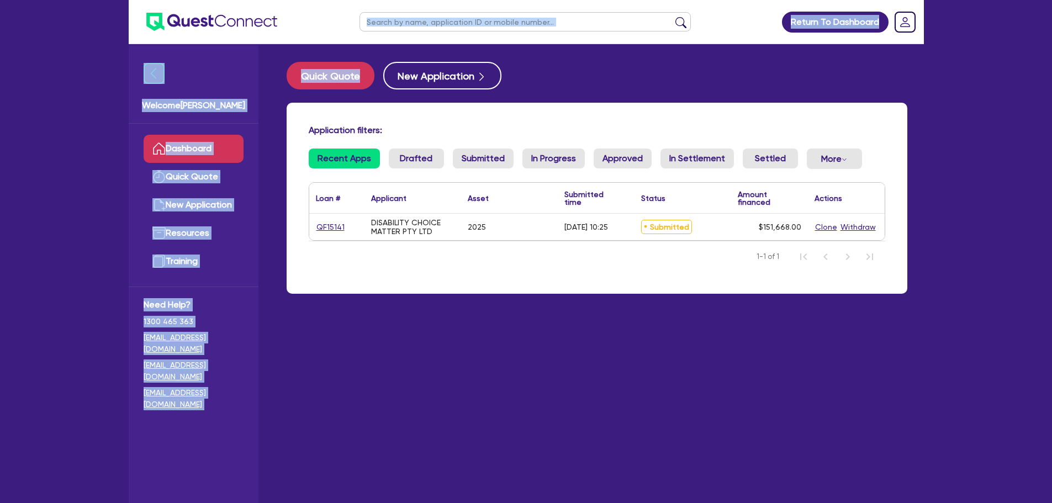
click at [439, 42] on div "Return To Dashboard Edit Profile Logout Welcome Charley Dashboard Quick Quote N…" at bounding box center [526, 273] width 812 height 547
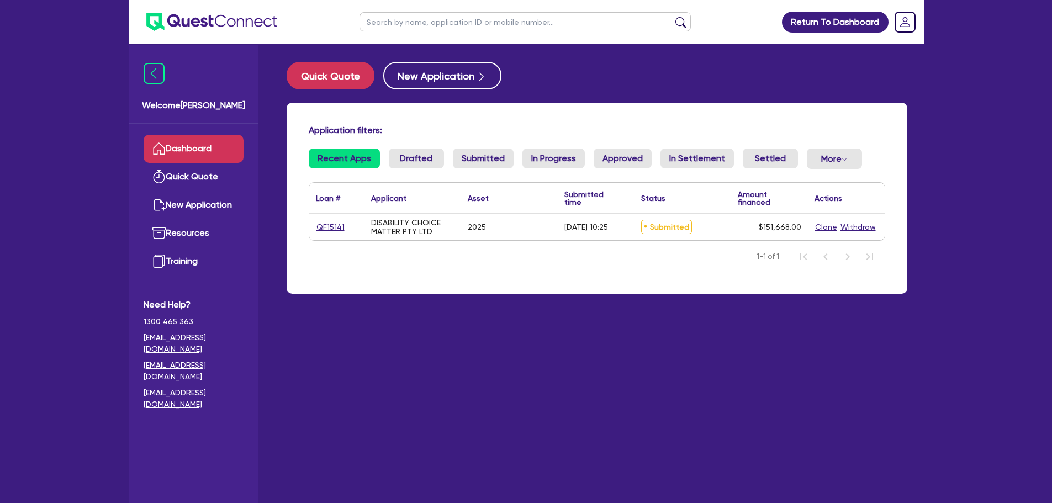
click at [505, 214] on div "2025" at bounding box center [509, 227] width 97 height 27
click at [568, 216] on div "[DATE] 10:25" at bounding box center [596, 227] width 77 height 27
click at [321, 225] on link "QF15141" at bounding box center [330, 227] width 29 height 13
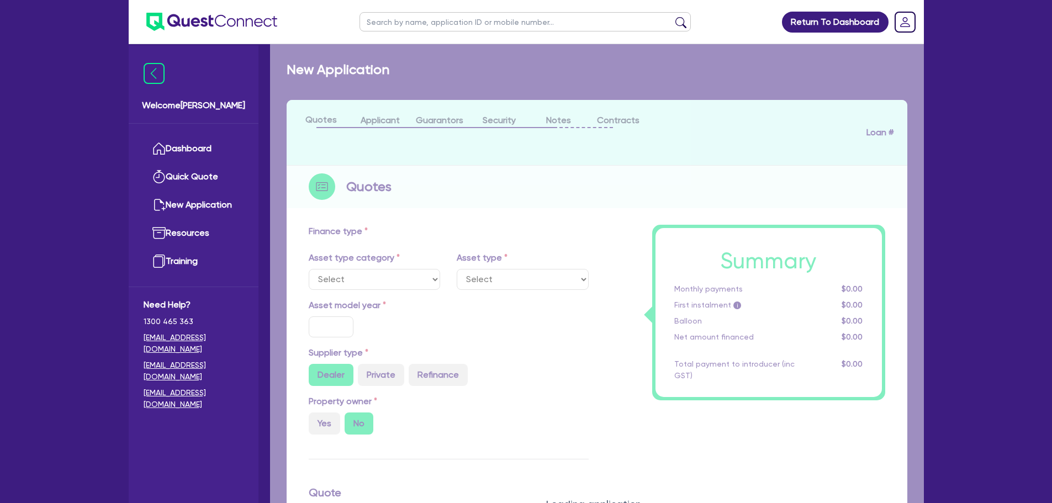
select select "CARS_AND_LIGHT_TRUCKS"
type input "2025"
type input "167,668"
type input "16,000"
type input "10"
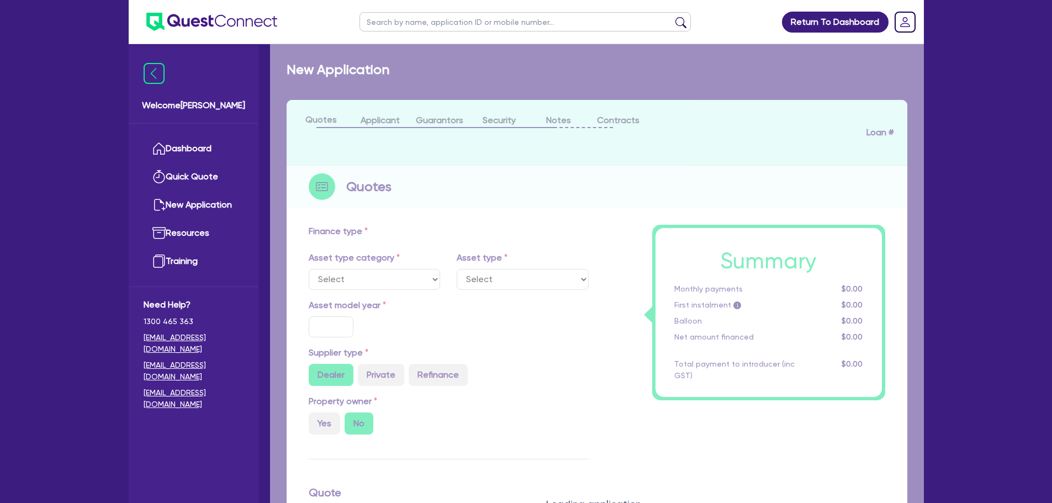
type input "15,166.8"
type input "17"
type input "1,400"
select select "PASSENGER_VEHICLES"
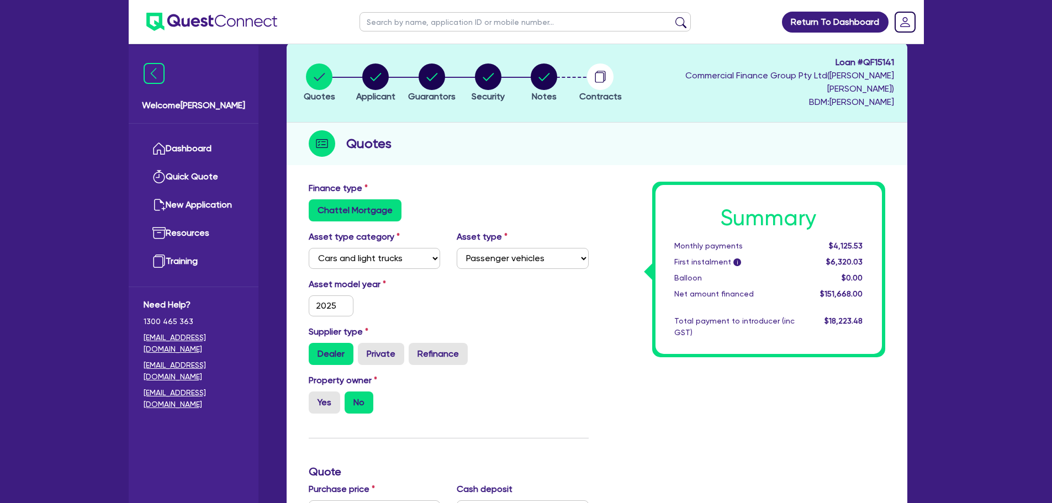
scroll to position [50, 0]
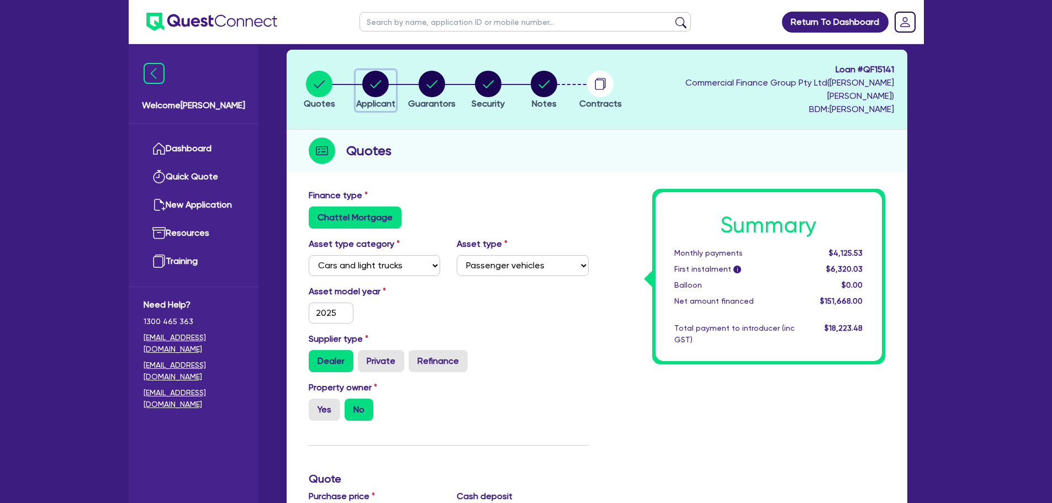
click at [380, 86] on circle "button" at bounding box center [375, 84] width 27 height 27
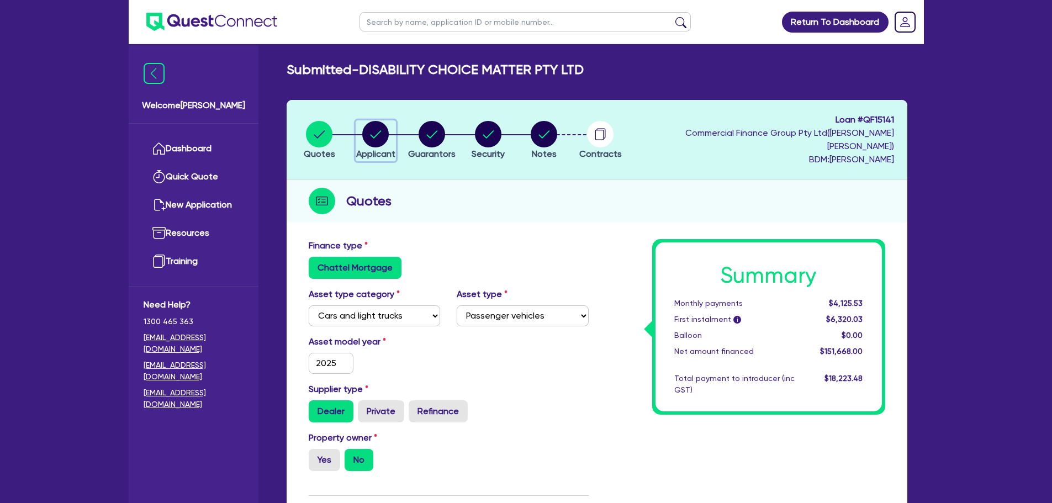
select select "COMPANY"
select select "ADMINISTRATIVE_SUPPORT"
select select "ADMINISTRATIVE"
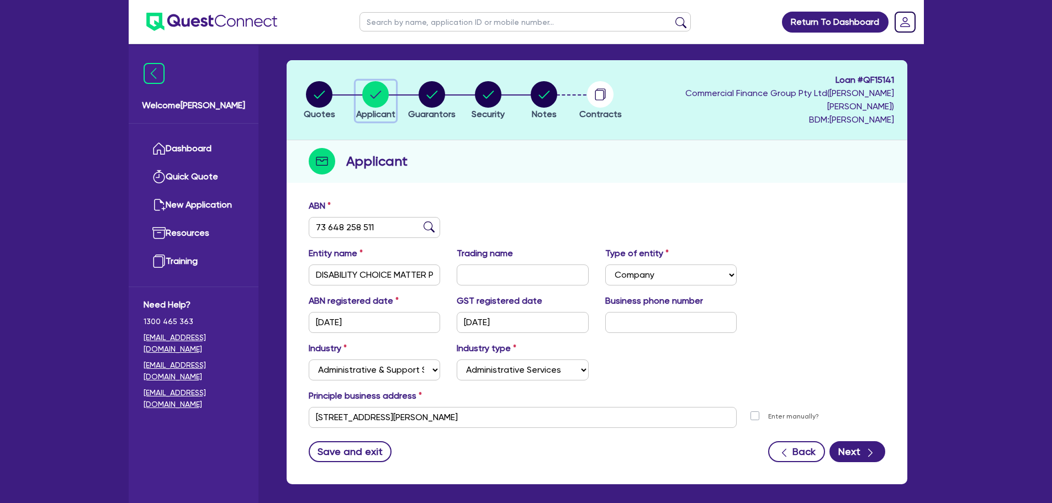
scroll to position [75, 0]
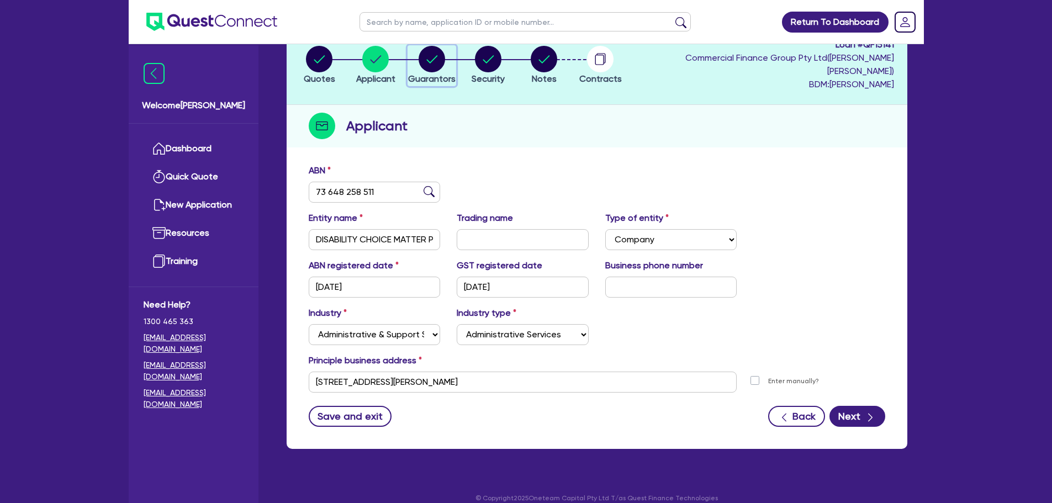
click at [438, 52] on circle "button" at bounding box center [432, 59] width 27 height 27
select select "MR"
select select "VIC"
select select "SINGLE"
select select "CASH"
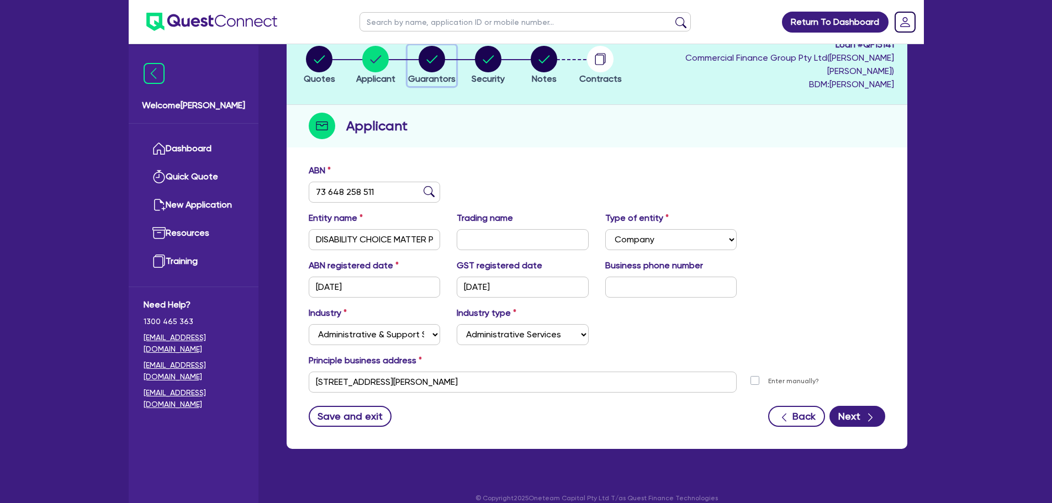
select select "VEHICLE"
select select "EQUIPMENT"
select select "HOUSEHOLD_PERSONAL"
